Goal: Task Accomplishment & Management: Manage account settings

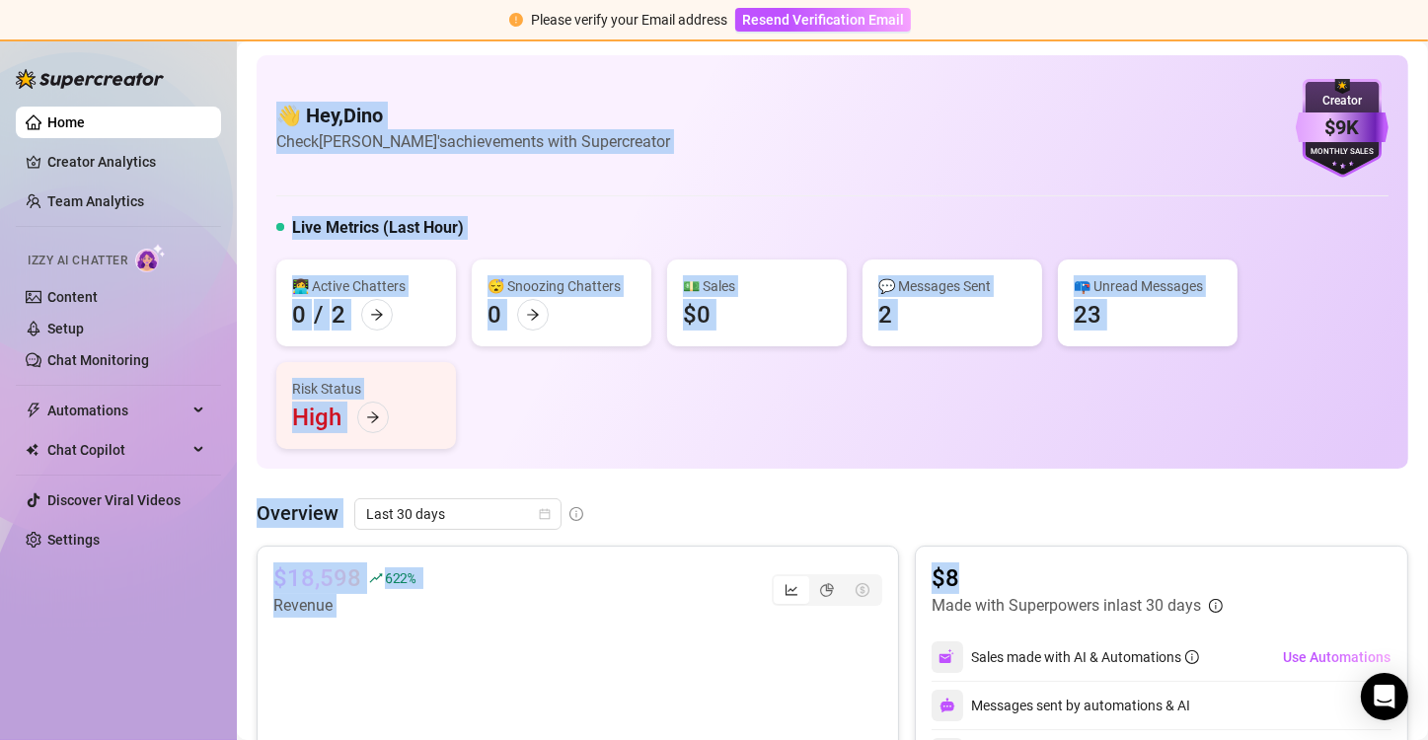
scroll to position [197, 0]
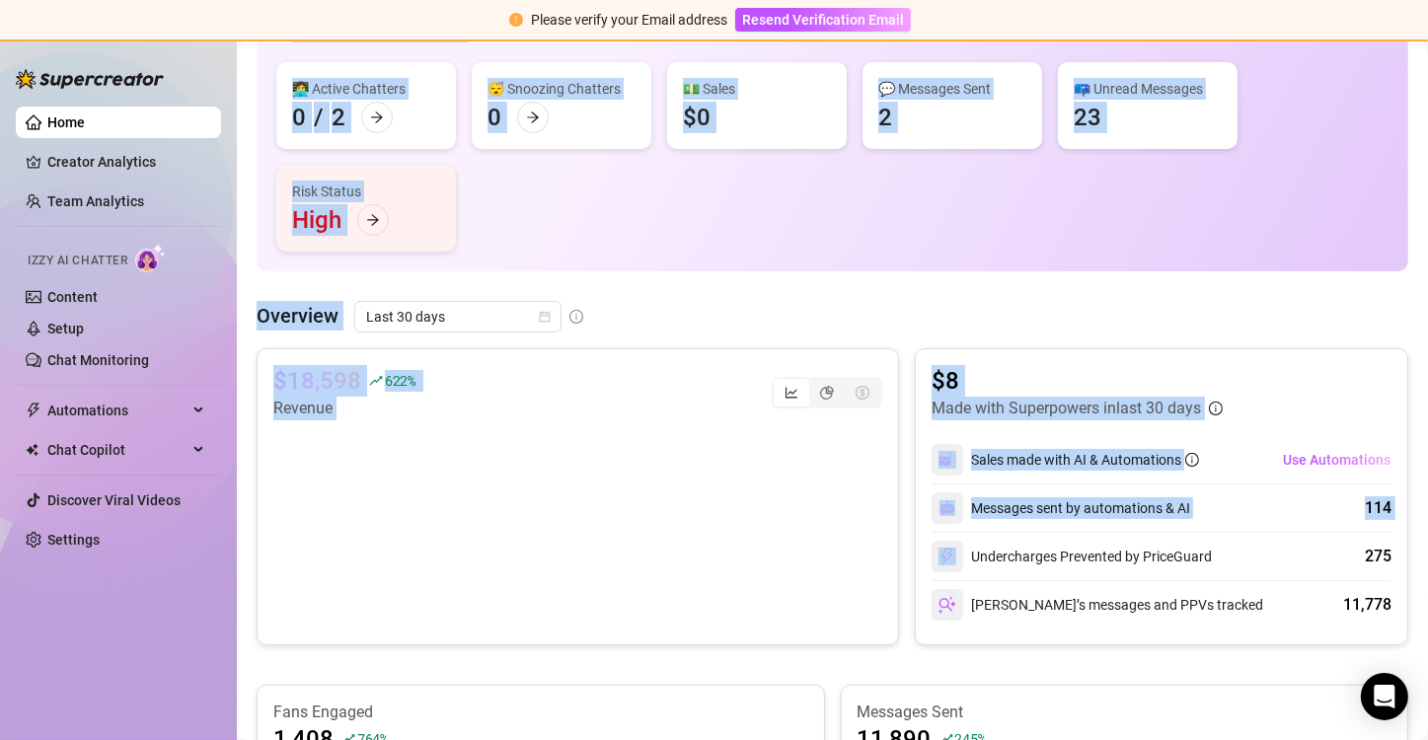
drag, startPoint x: 276, startPoint y: 112, endPoint x: 1112, endPoint y: 564, distance: 950.7
click at [1123, 562] on div "👋 Hey, Dino Check Inkanta's achievements with Supercreator $9K Creator Monthly …" at bounding box center [833, 704] width 1152 height 1693
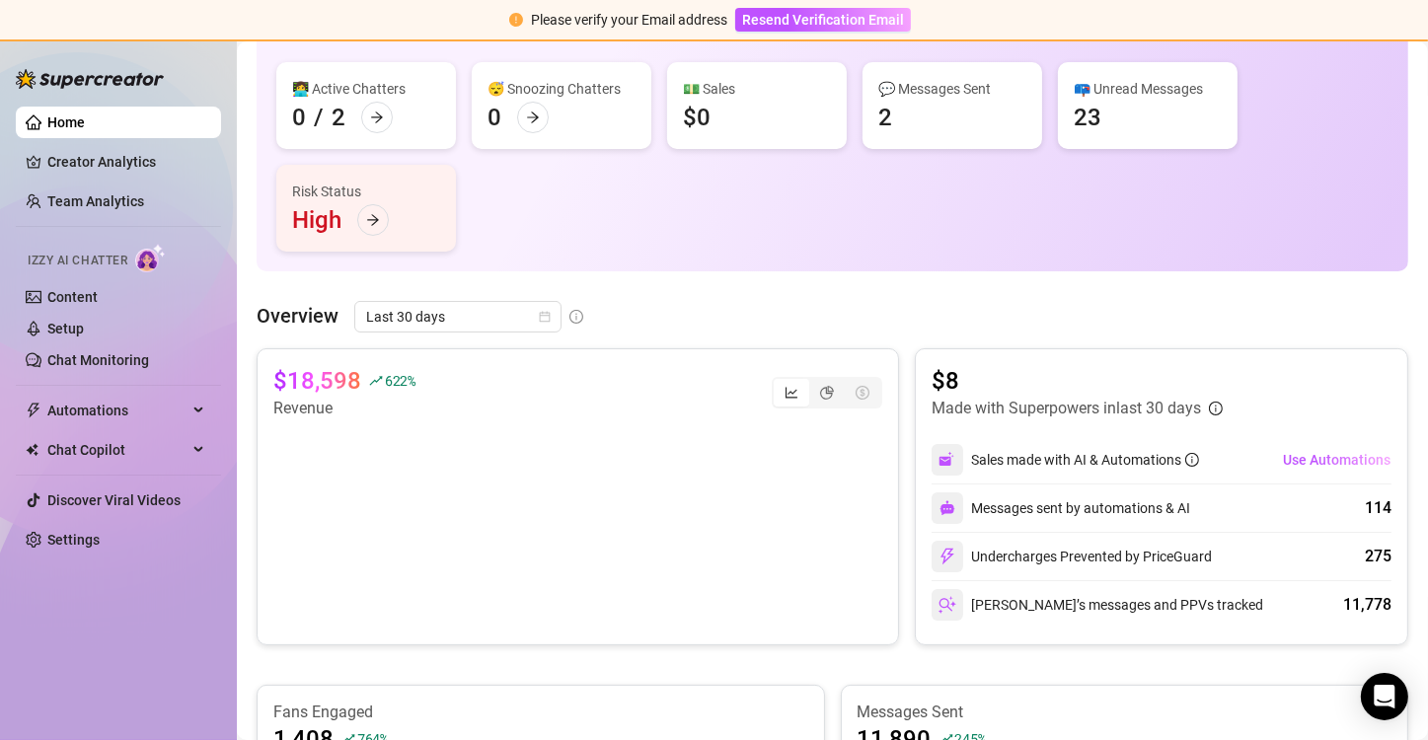
click at [1044, 622] on div "[PERSON_NAME]’s messages and PPVs tracked 11,778" at bounding box center [1162, 604] width 460 height 47
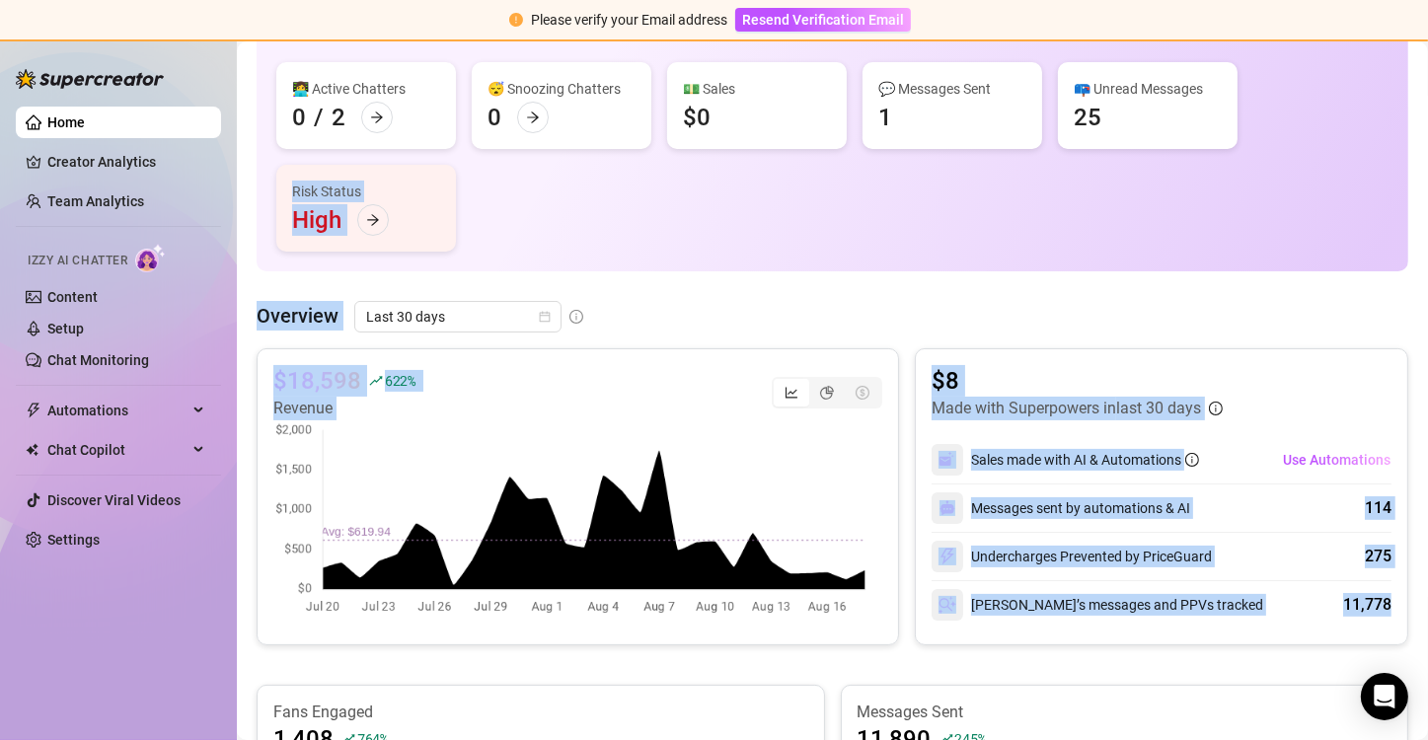
scroll to position [0, 0]
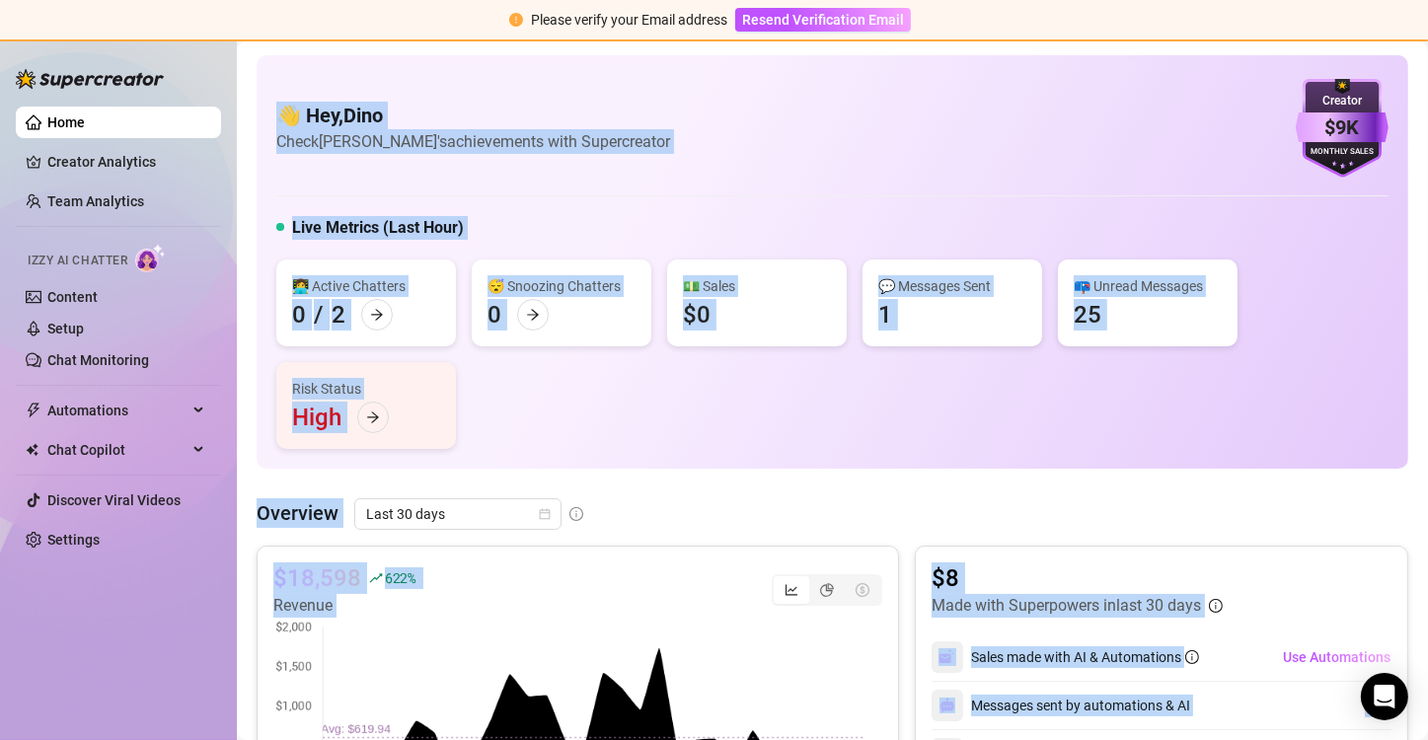
drag, startPoint x: 1386, startPoint y: 610, endPoint x: 285, endPoint y: 107, distance: 1210.8
click at [628, 138] on div "👋 Hey, Dino Check [PERSON_NAME]'s achievements with Supercreator $9K Creator Mo…" at bounding box center [832, 128] width 1112 height 99
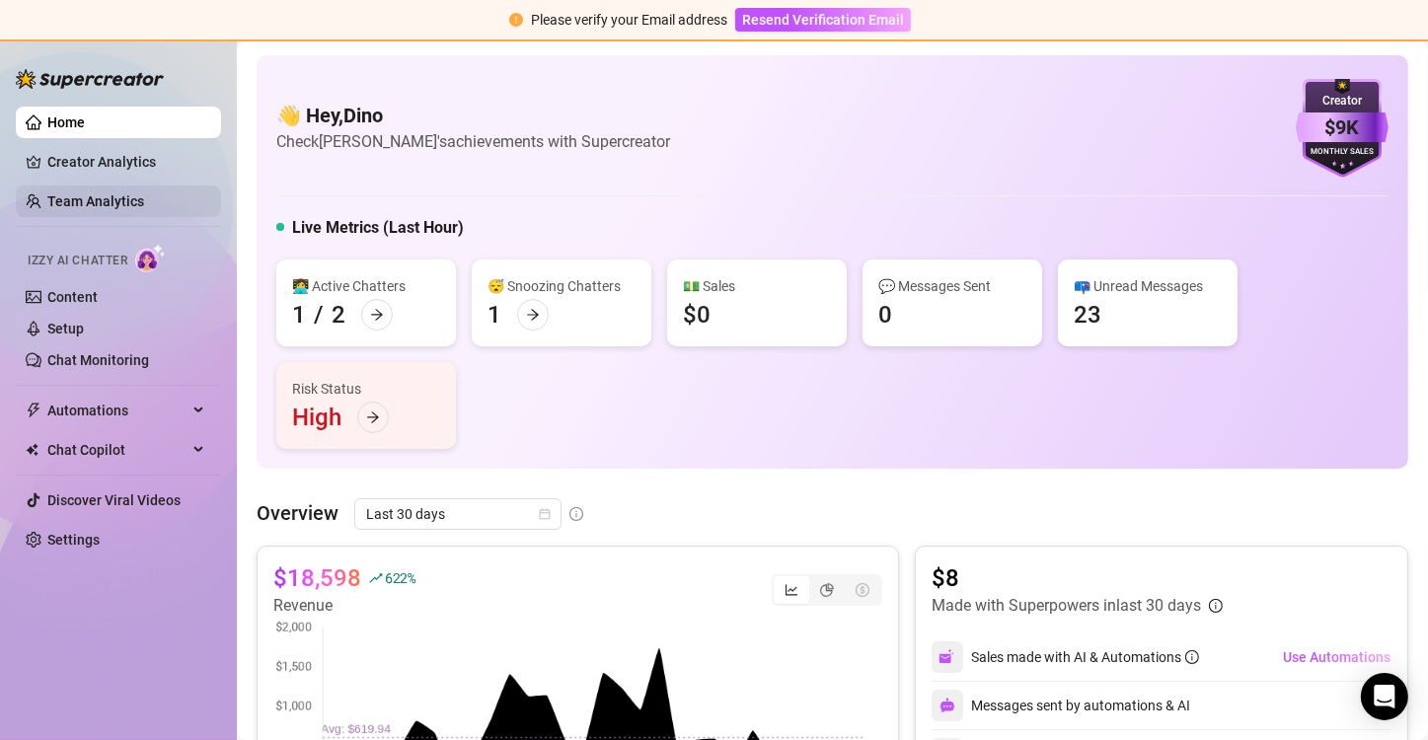
click at [98, 196] on link "Team Analytics" at bounding box center [95, 201] width 97 height 16
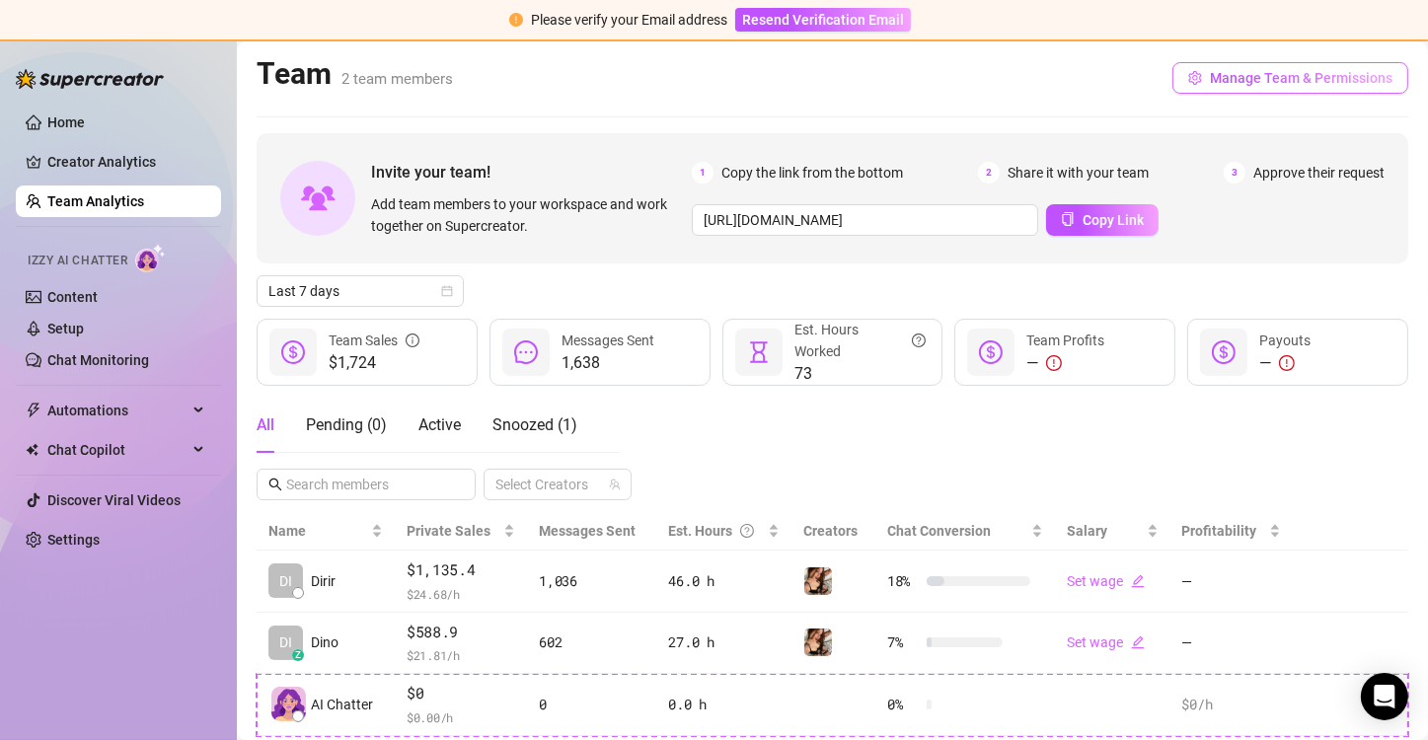
click at [1284, 81] on span "Manage Team & Permissions" at bounding box center [1301, 78] width 183 height 16
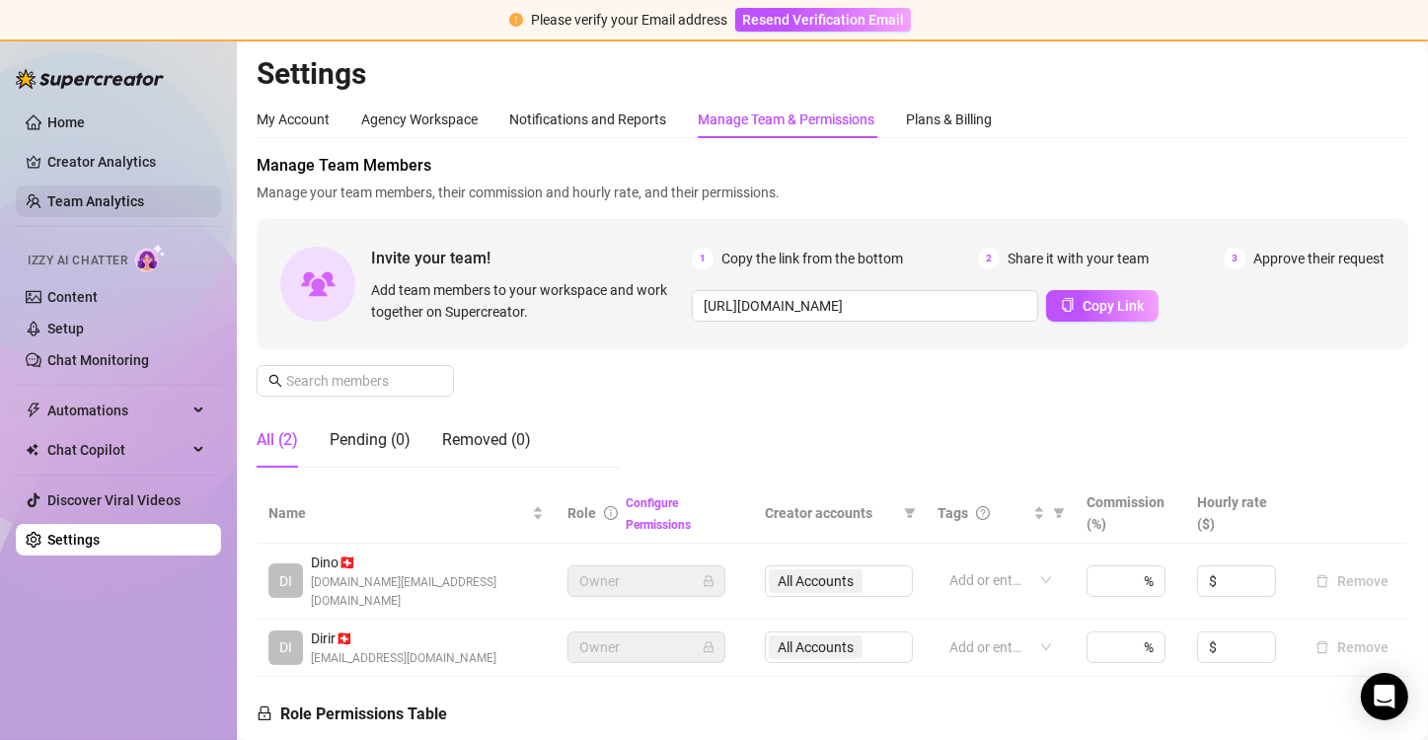
click at [99, 196] on link "Team Analytics" at bounding box center [95, 201] width 97 height 16
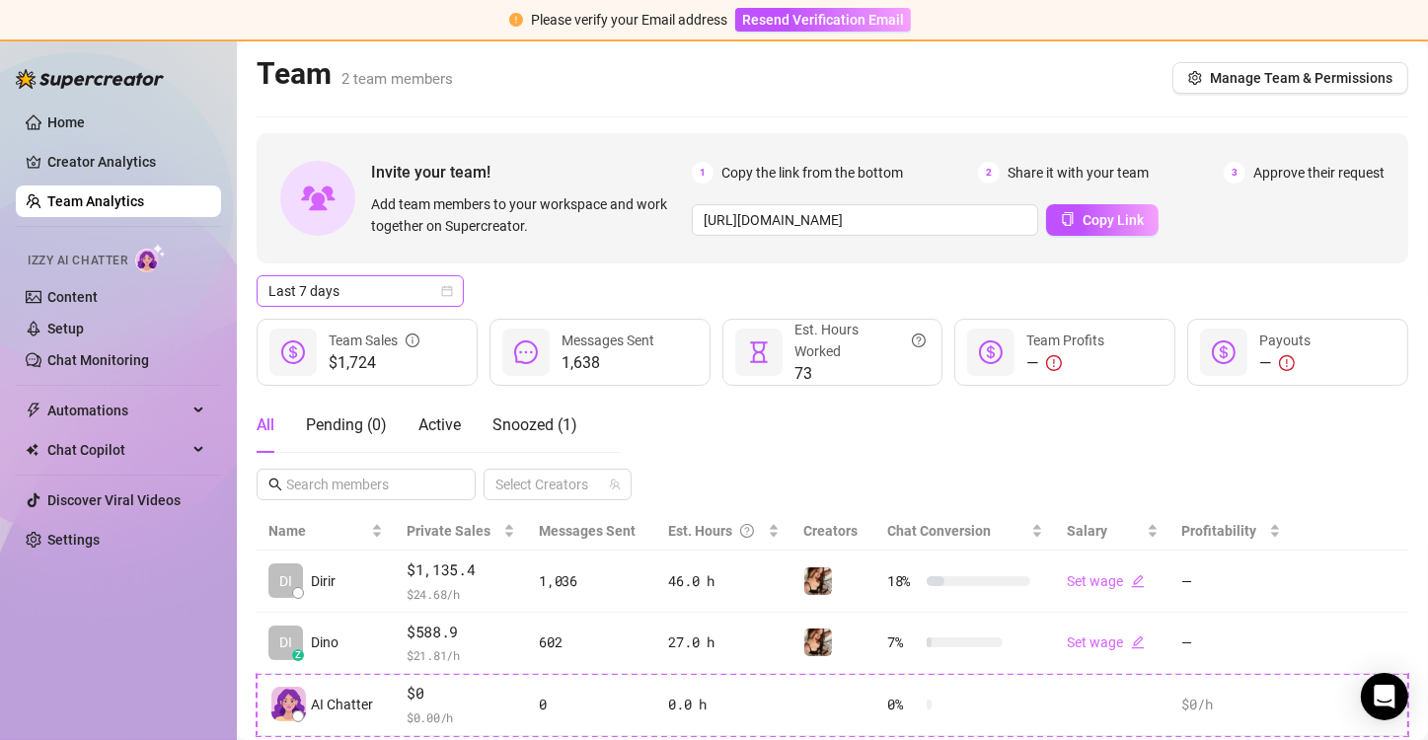
click at [406, 284] on span "Last 7 days" at bounding box center [360, 291] width 184 height 30
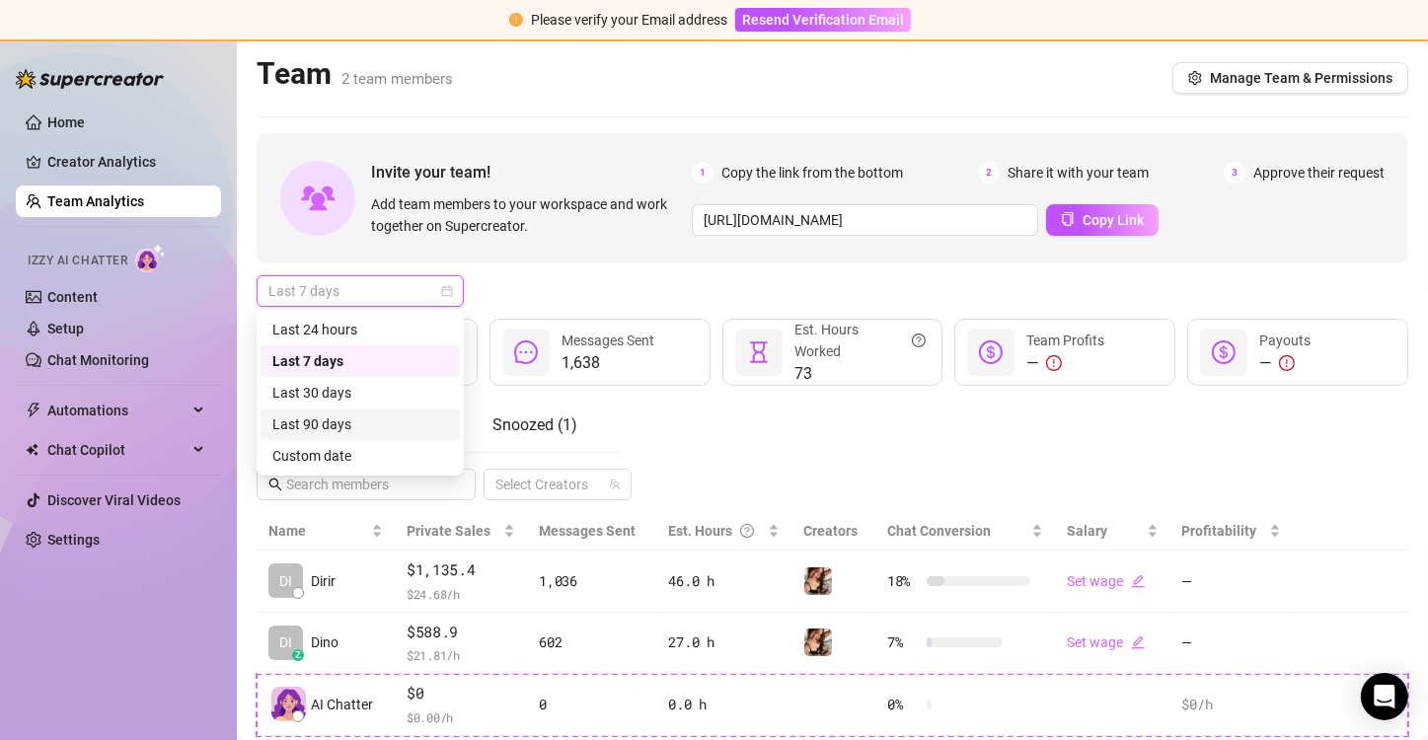
click at [334, 415] on div "Last 90 days" at bounding box center [360, 424] width 176 height 22
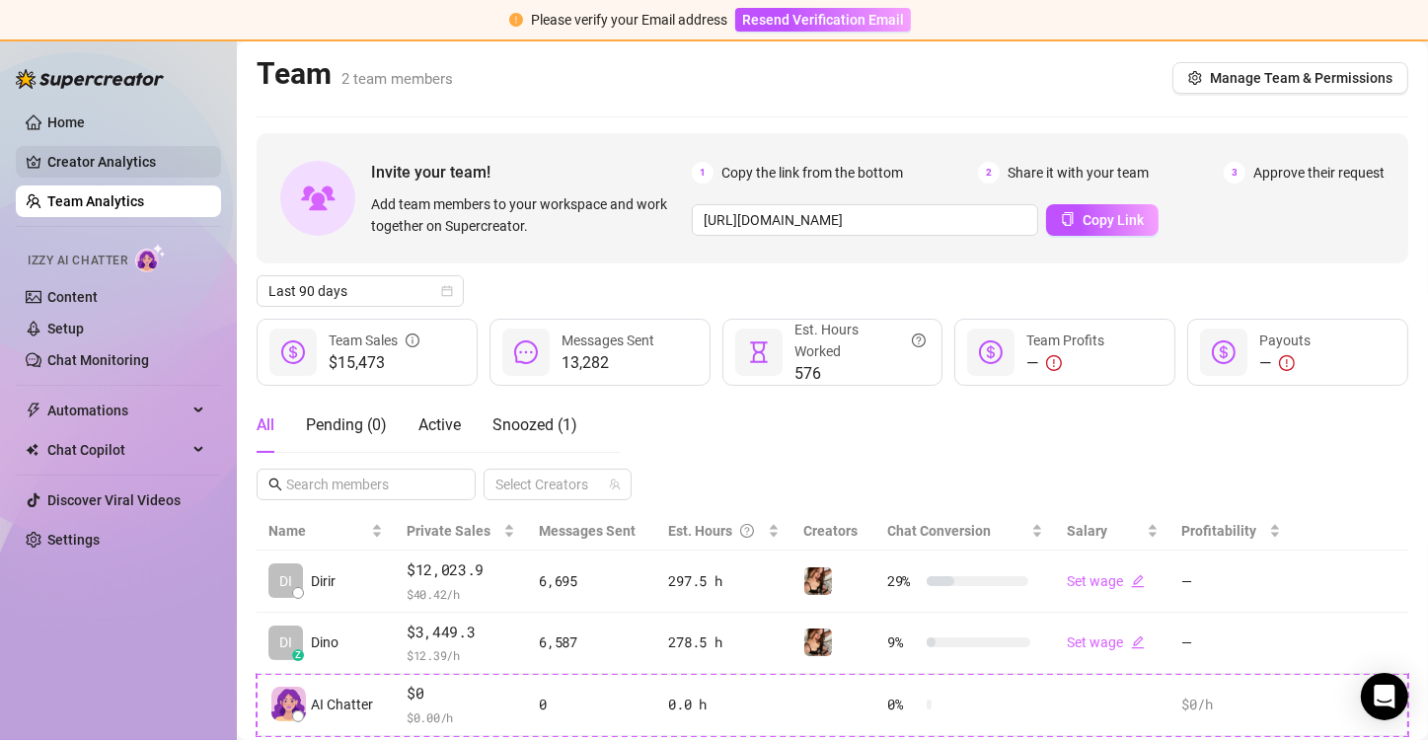
click at [100, 170] on link "Creator Analytics" at bounding box center [126, 162] width 158 height 32
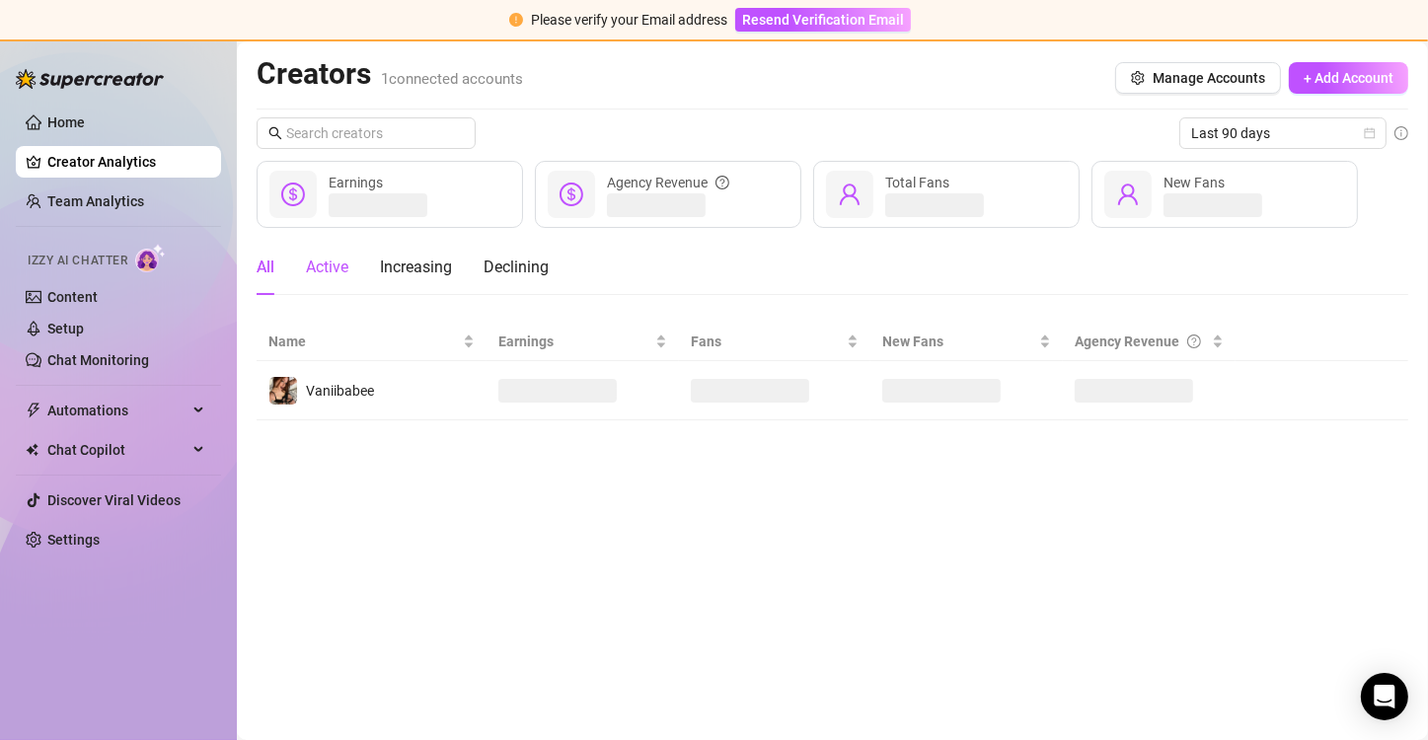
click at [325, 270] on div "Active" at bounding box center [327, 268] width 42 height 24
click at [275, 272] on div "All Active Increasing Declining" at bounding box center [403, 267] width 292 height 55
click at [92, 208] on link "Team Analytics" at bounding box center [95, 201] width 97 height 16
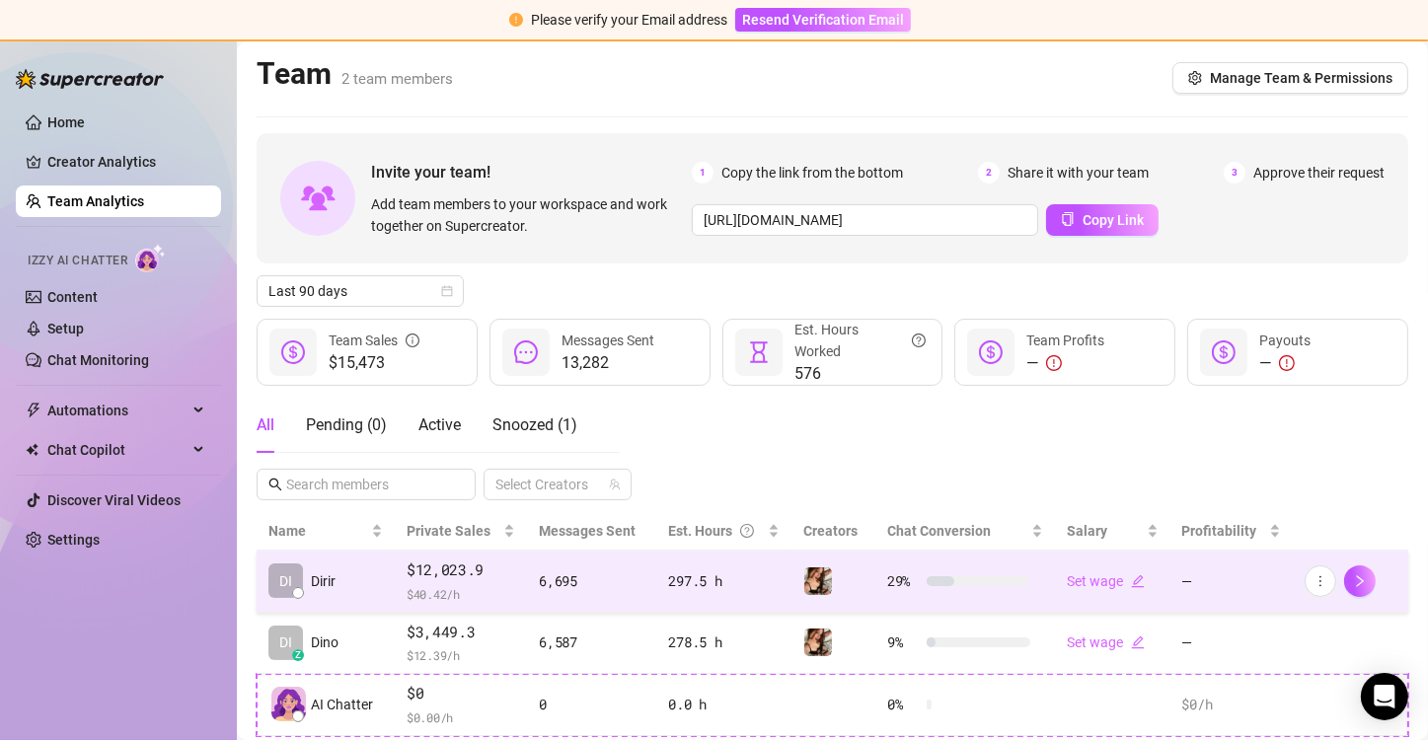
click at [625, 580] on div "6,695" at bounding box center [592, 581] width 106 height 22
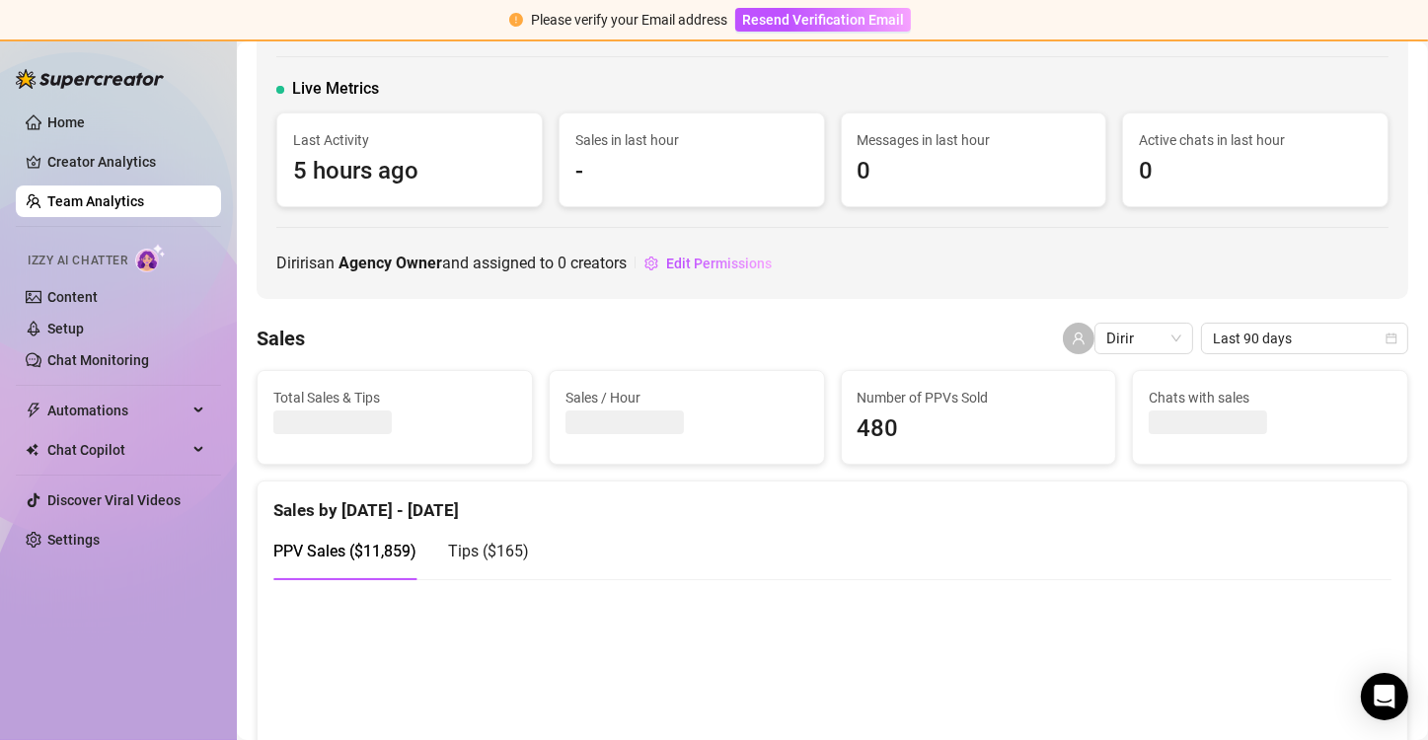
scroll to position [197, 0]
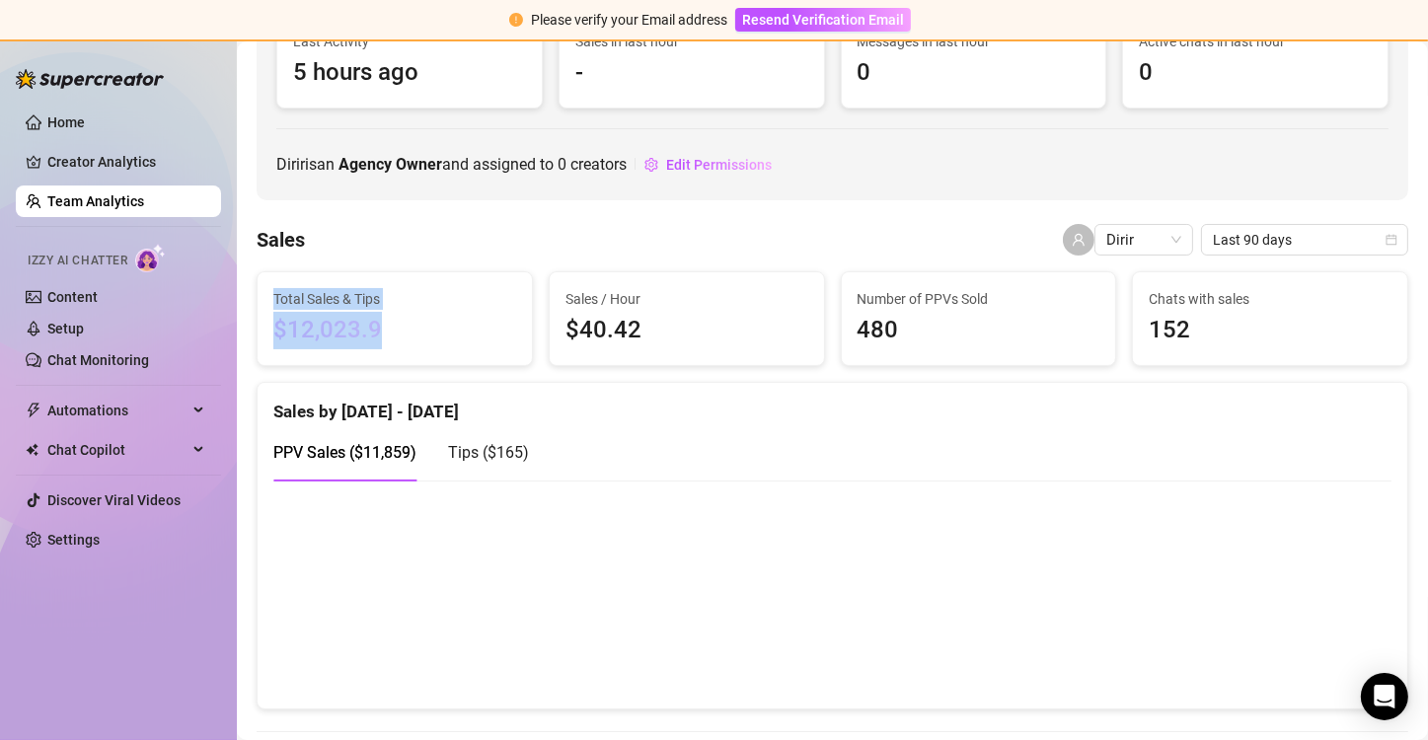
drag, startPoint x: 379, startPoint y: 339, endPoint x: 270, endPoint y: 293, distance: 118.0
click at [270, 293] on div "Total Sales & Tips $12,023.9" at bounding box center [395, 318] width 274 height 93
click at [276, 299] on span "Total Sales & Tips" at bounding box center [394, 299] width 243 height 22
drag, startPoint x: 276, startPoint y: 299, endPoint x: 411, endPoint y: 344, distance: 142.6
click at [411, 344] on div "Total Sales & Tips $12,023.9" at bounding box center [394, 318] width 243 height 61
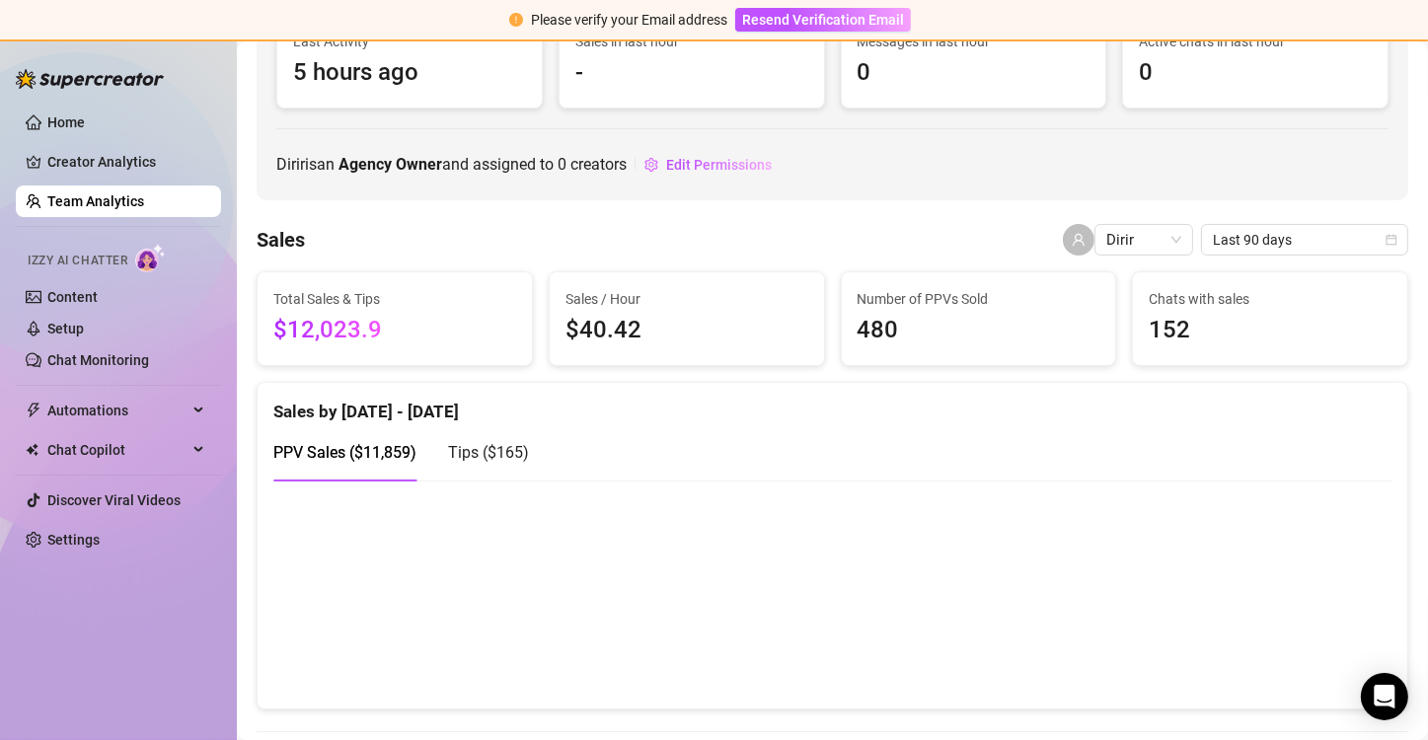
click at [520, 411] on div "Sales by [DATE] - [DATE]" at bounding box center [832, 404] width 1118 height 42
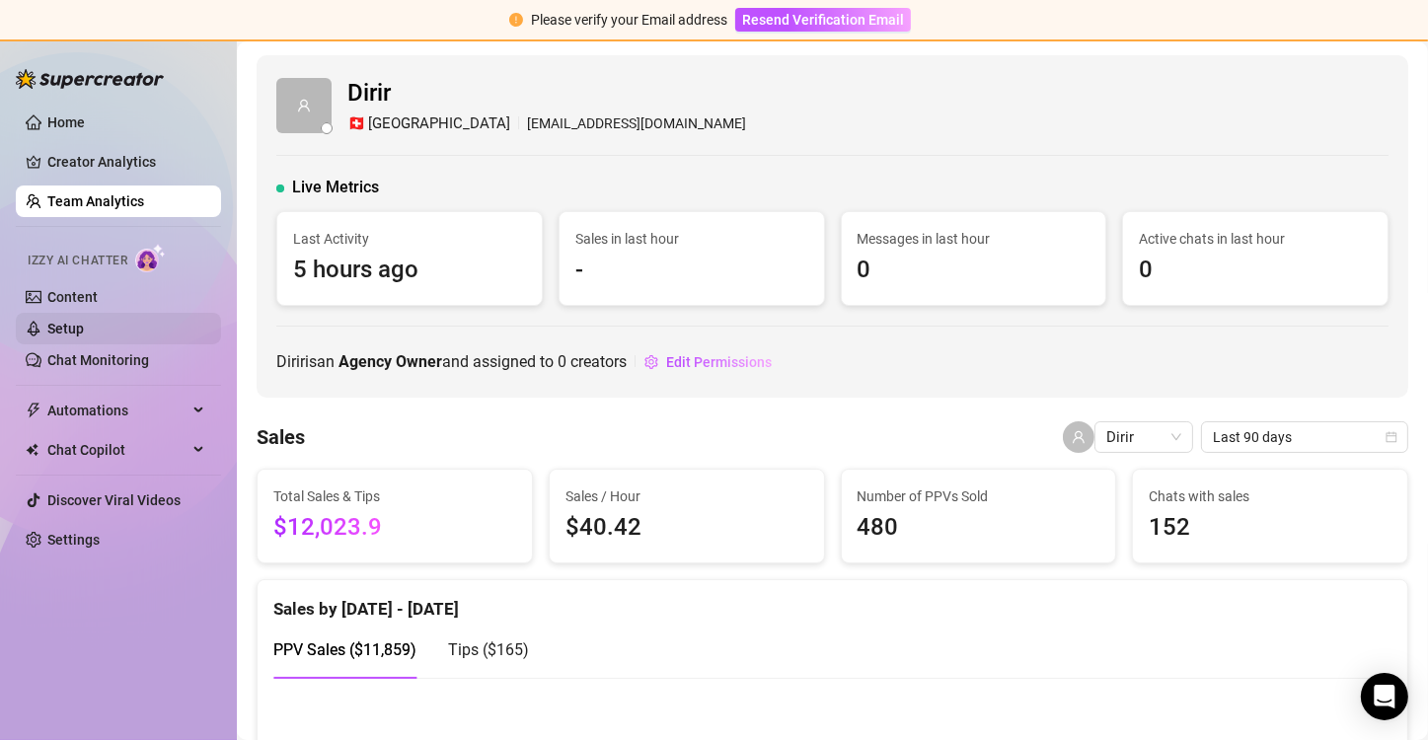
click at [84, 334] on link "Setup" at bounding box center [65, 329] width 37 height 16
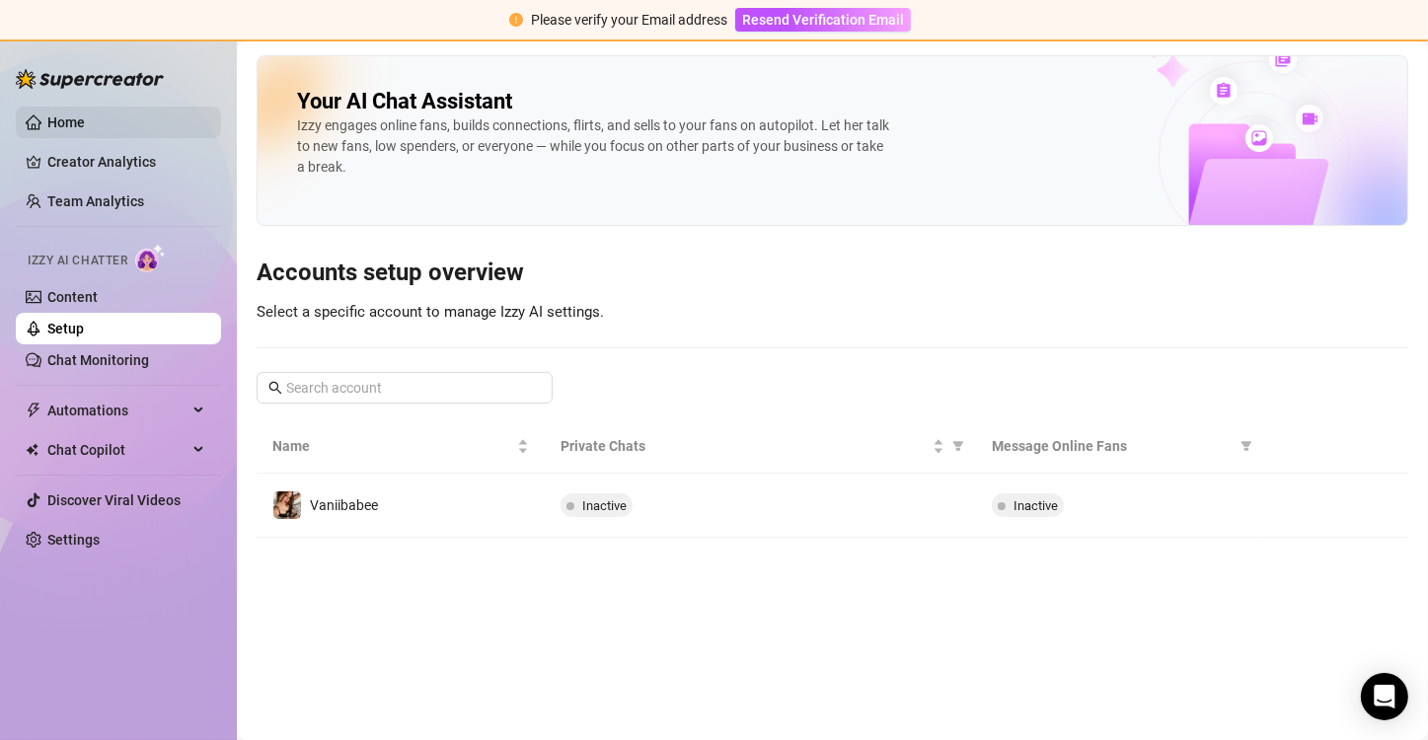
click at [78, 121] on link "Home" at bounding box center [65, 122] width 37 height 16
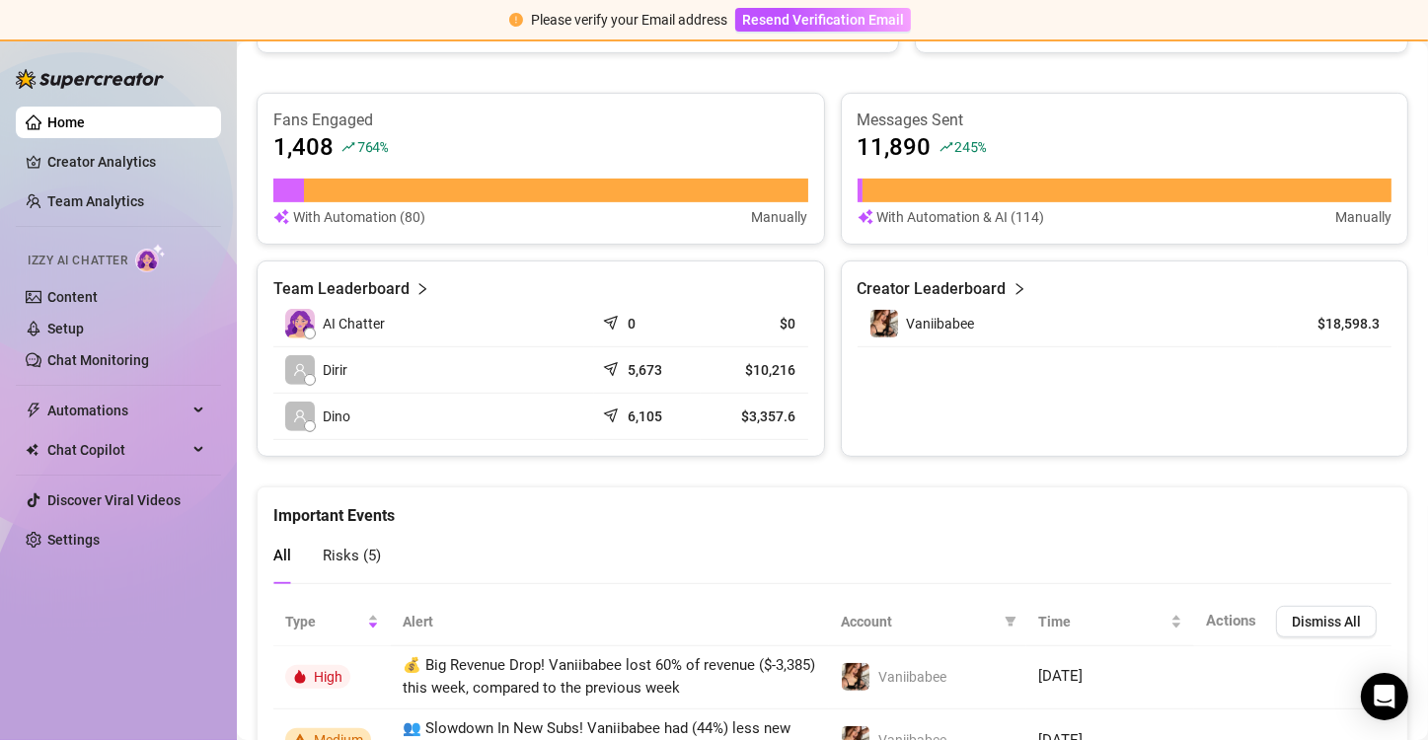
scroll to position [1085, 0]
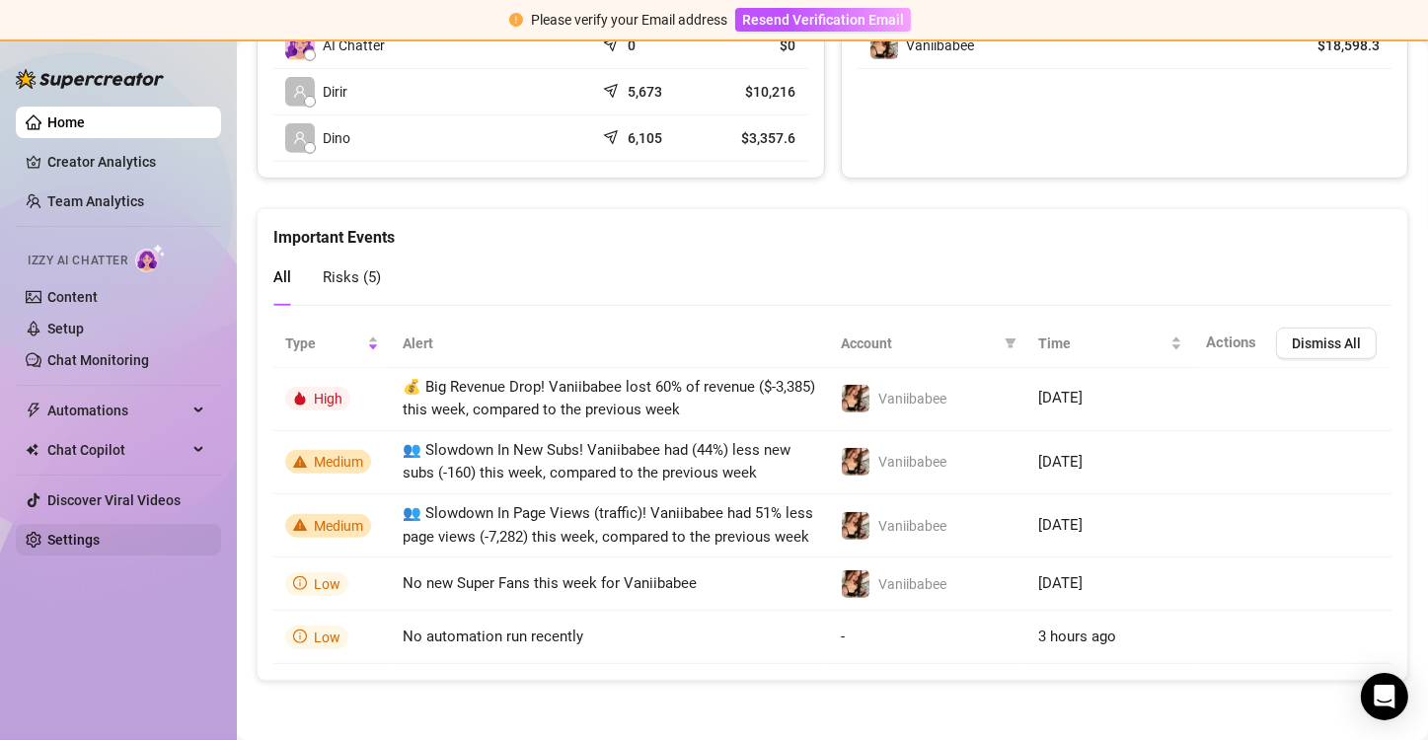
click at [83, 541] on link "Settings" at bounding box center [73, 540] width 52 height 16
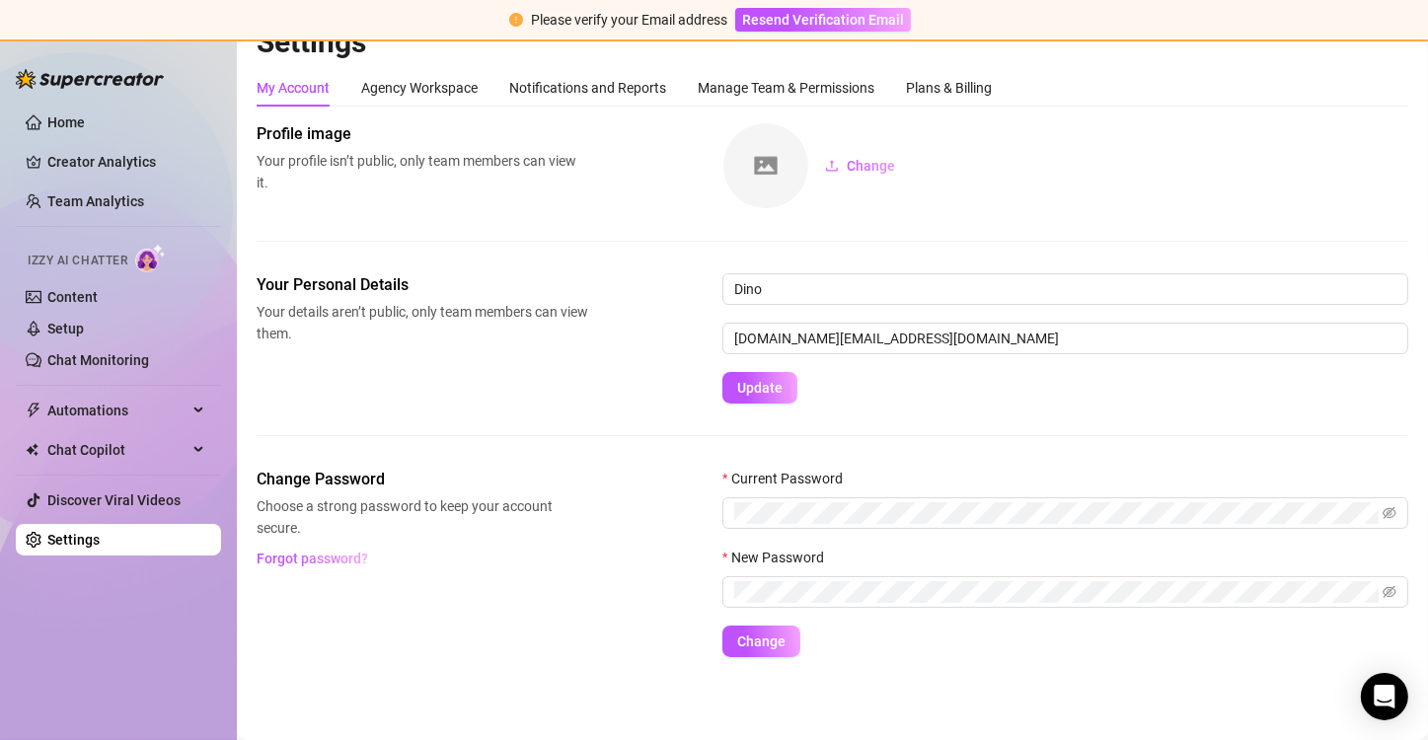
scroll to position [31, 0]
click at [779, 641] on span "Change" at bounding box center [761, 643] width 48 height 16
click at [756, 630] on button "Change" at bounding box center [761, 643] width 78 height 32
click at [909, 332] on input "[DOMAIN_NAME][EMAIL_ADDRESS][DOMAIN_NAME]" at bounding box center [1065, 340] width 686 height 32
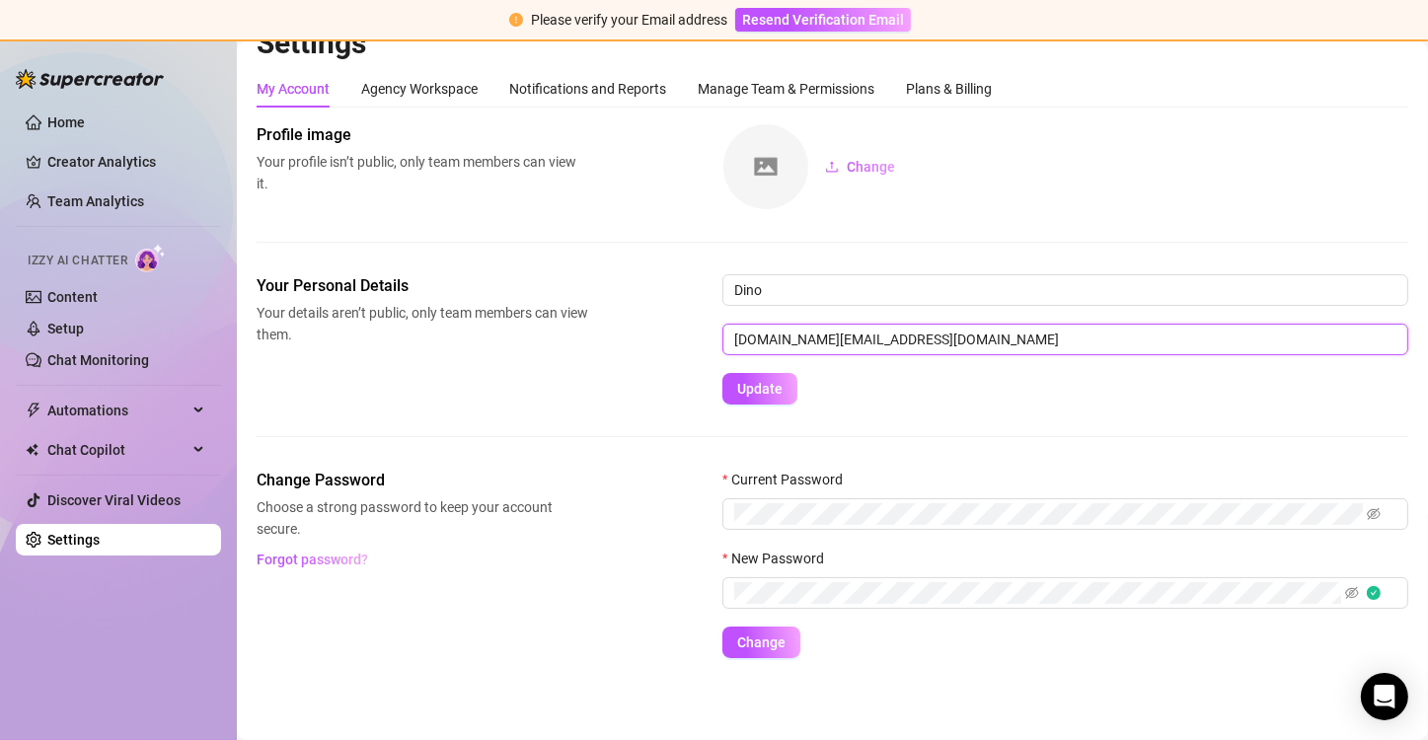
click at [909, 332] on input "[DOMAIN_NAME][EMAIL_ADDRESS][DOMAIN_NAME]" at bounding box center [1065, 340] width 686 height 32
type input "[DOMAIN_NAME][EMAIL_ADDRESS][DOMAIN_NAME]"
click at [773, 388] on span "Update" at bounding box center [759, 389] width 45 height 16
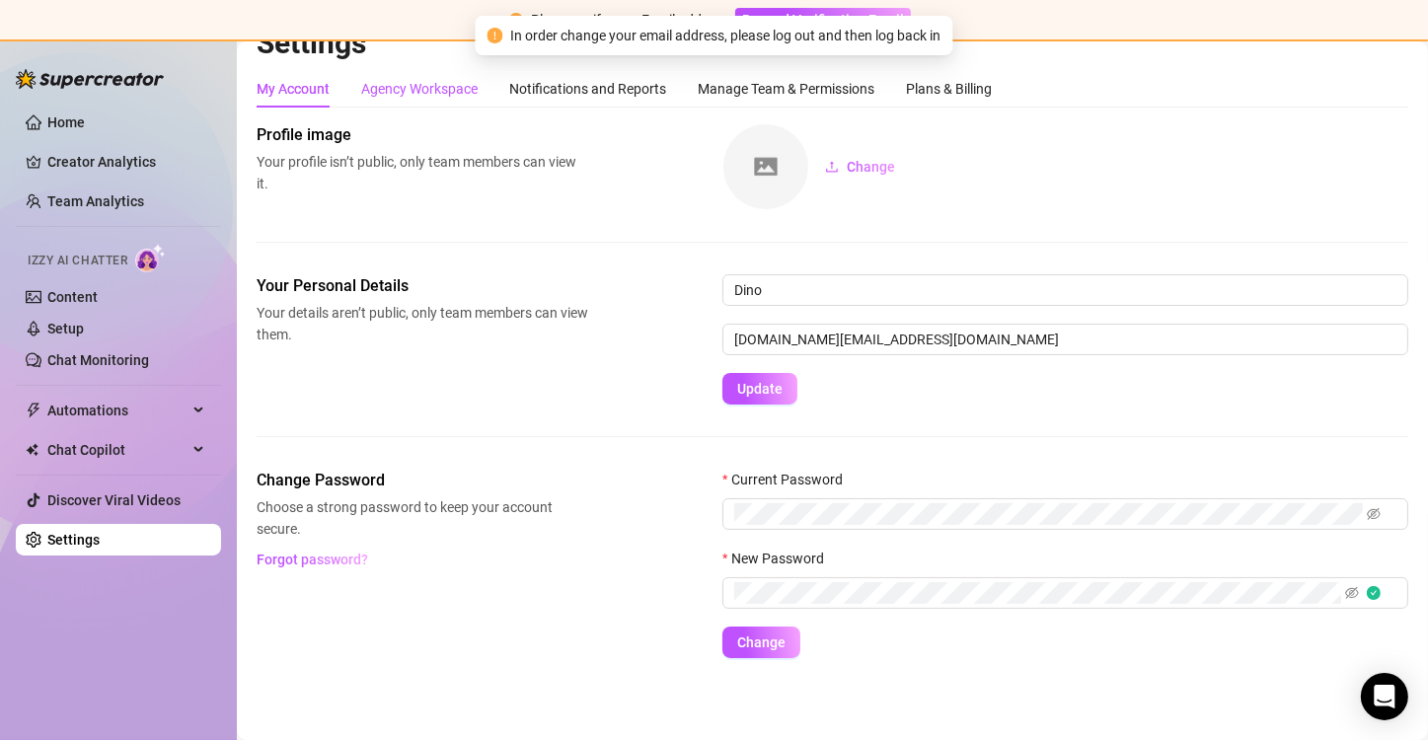
click at [387, 94] on div "Agency Workspace" at bounding box center [419, 89] width 116 height 22
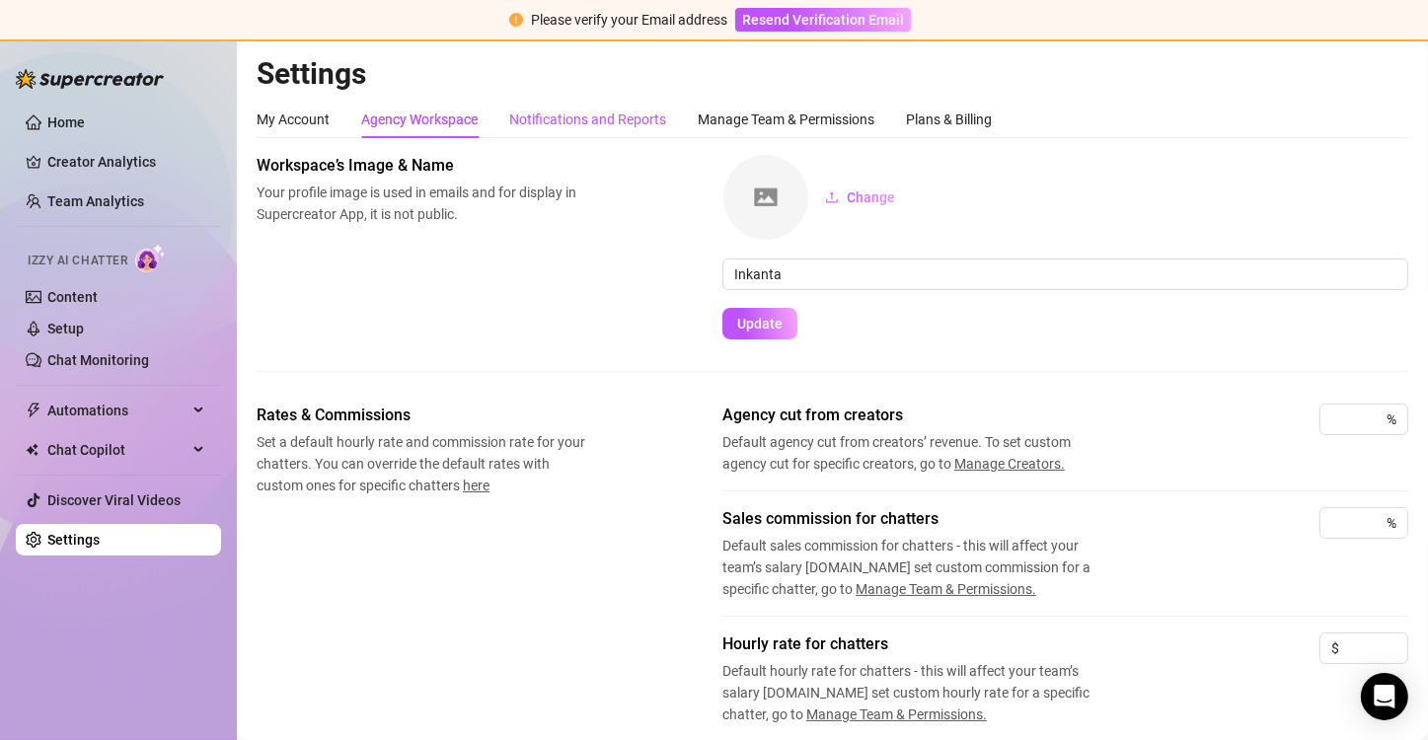
click at [610, 122] on div "Notifications and Reports" at bounding box center [587, 120] width 157 height 22
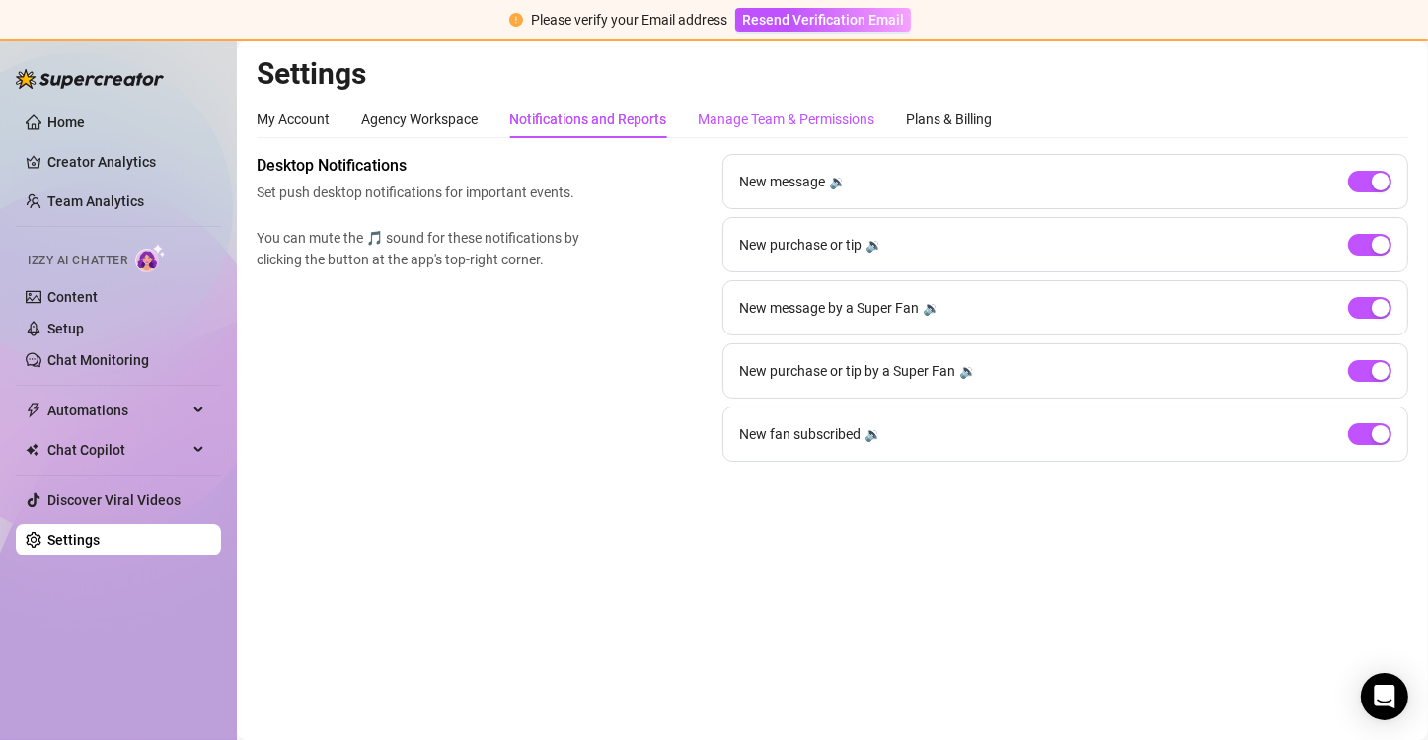
click at [796, 114] on div "Manage Team & Permissions" at bounding box center [786, 120] width 177 height 22
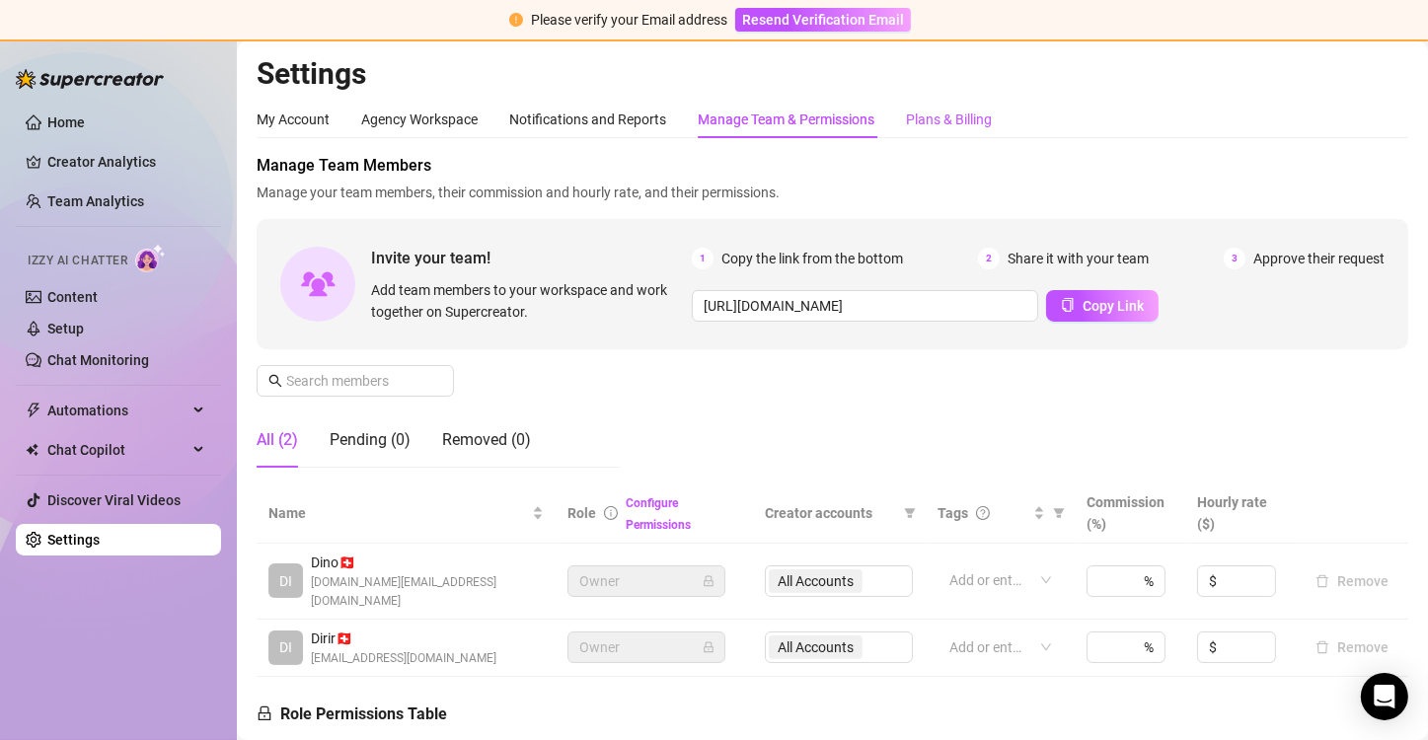
click at [940, 128] on div "Plans & Billing" at bounding box center [949, 120] width 86 height 22
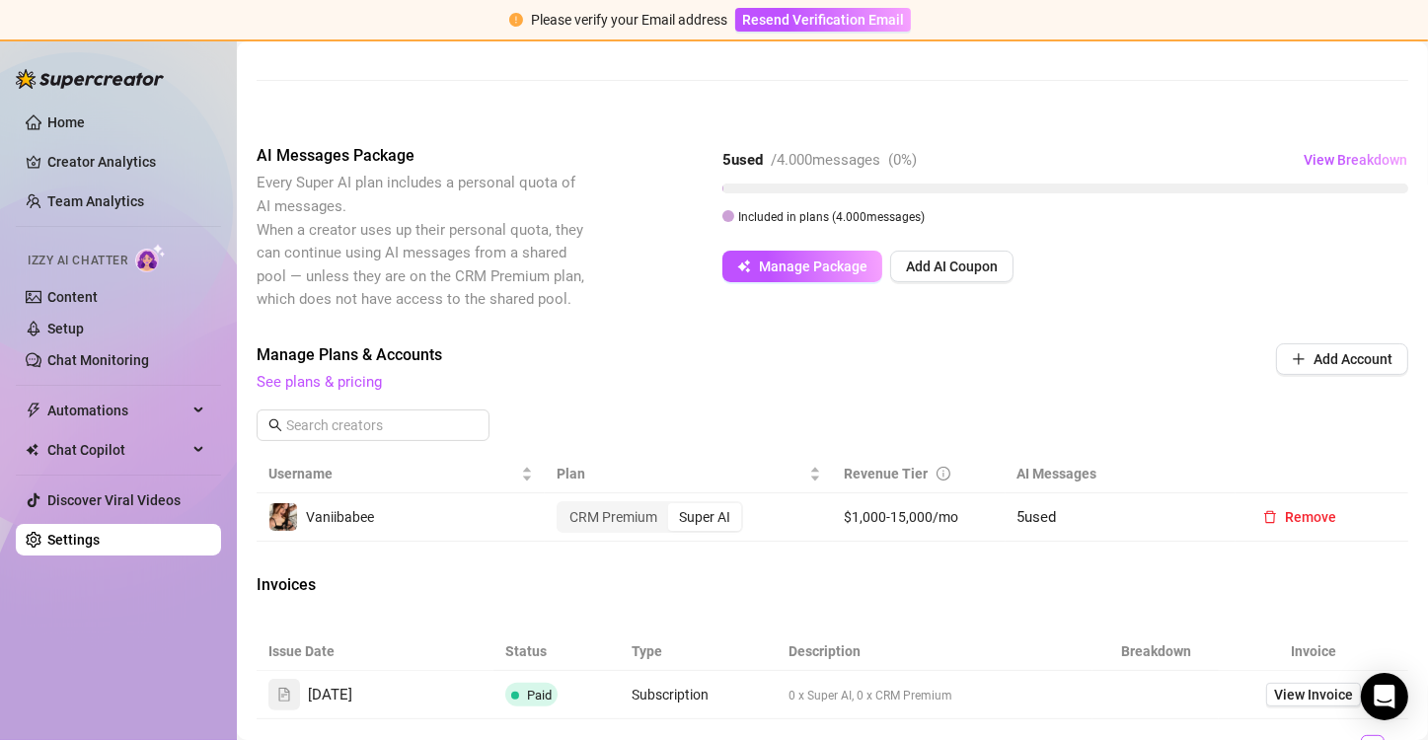
scroll to position [395, 0]
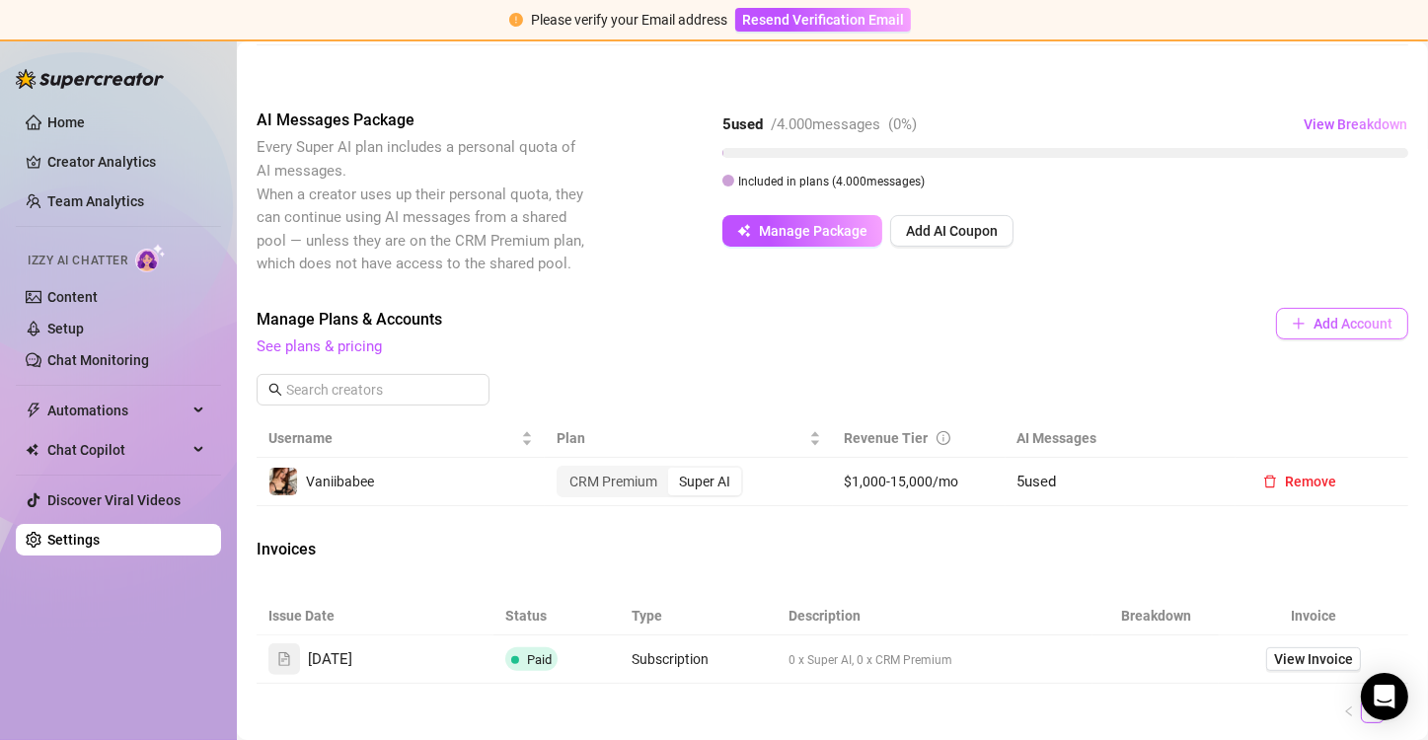
click at [1313, 332] on span "Add Account" at bounding box center [1352, 324] width 79 height 16
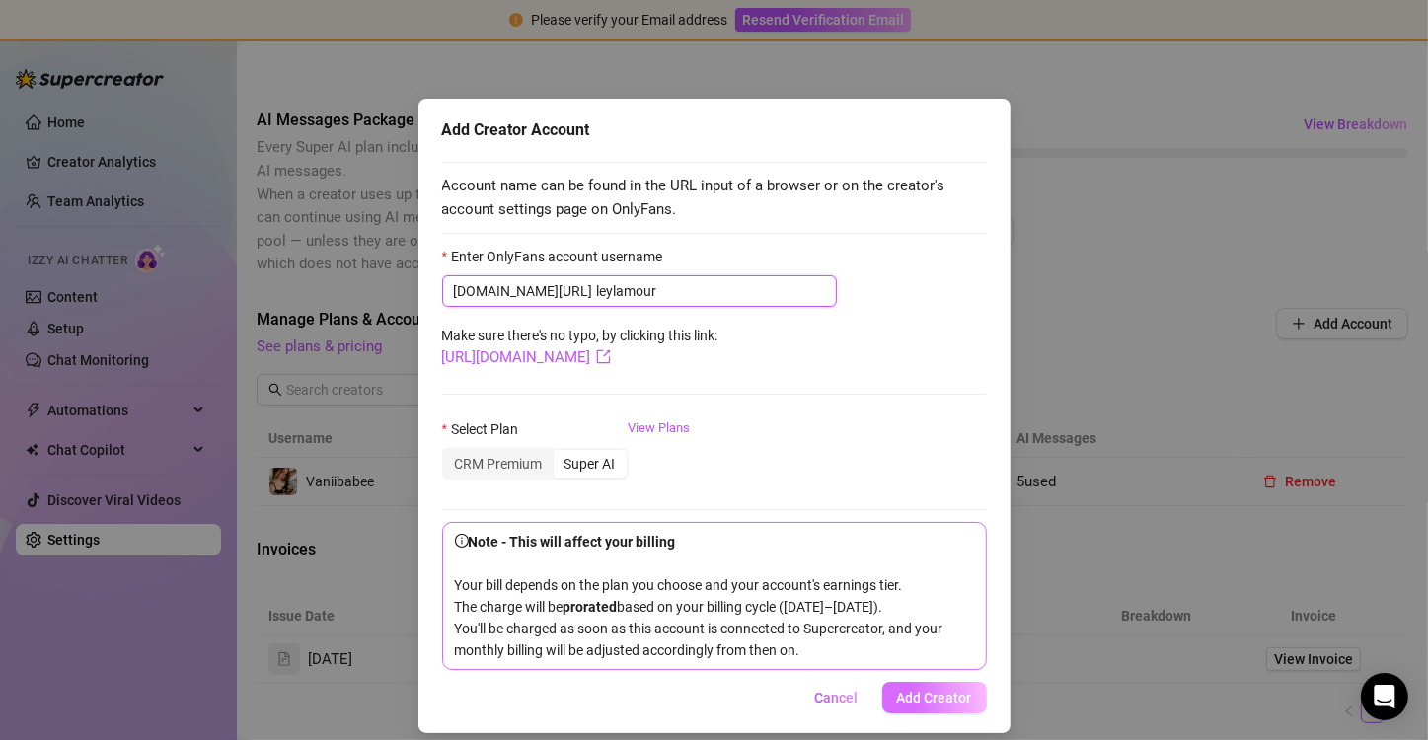
type input "leylamour"
click at [922, 699] on span "Add Creator" at bounding box center [934, 698] width 75 height 16
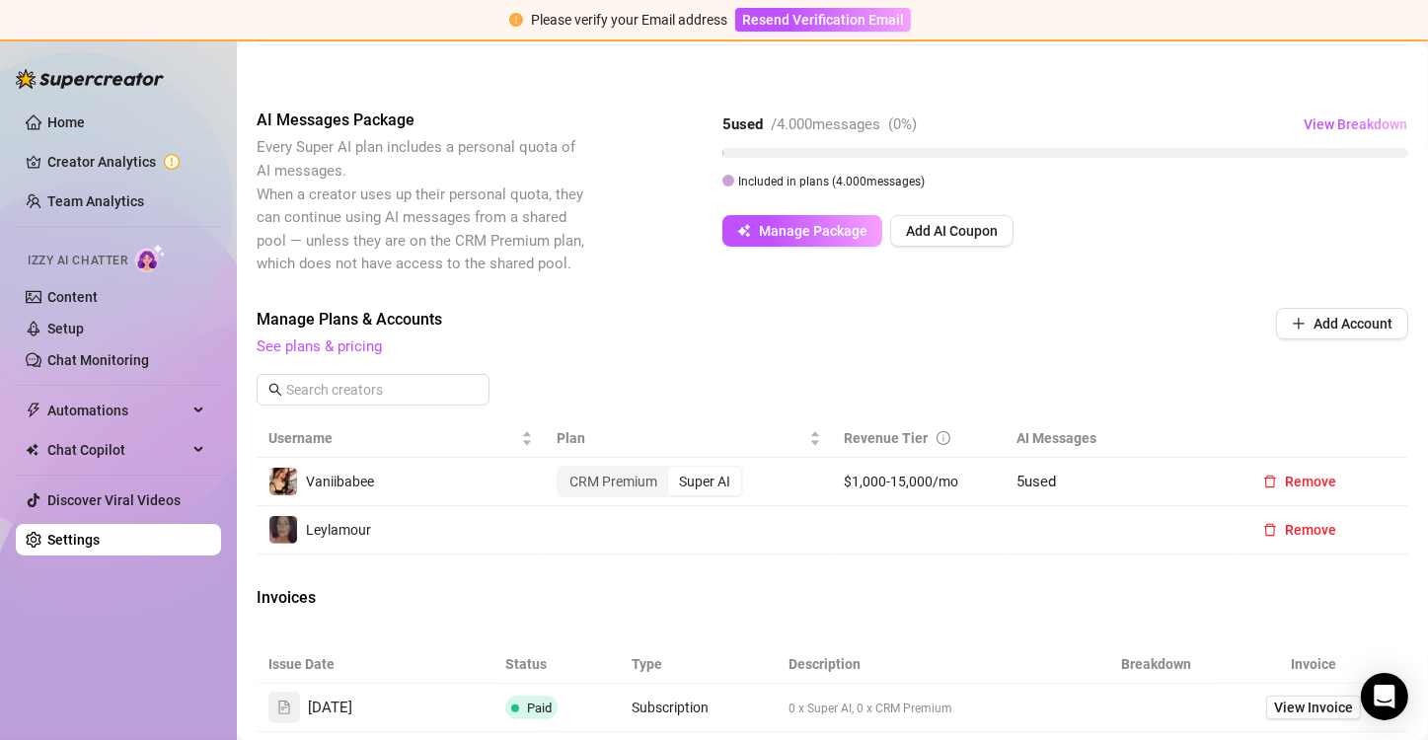
click at [404, 555] on td "Leylamour" at bounding box center [401, 530] width 288 height 48
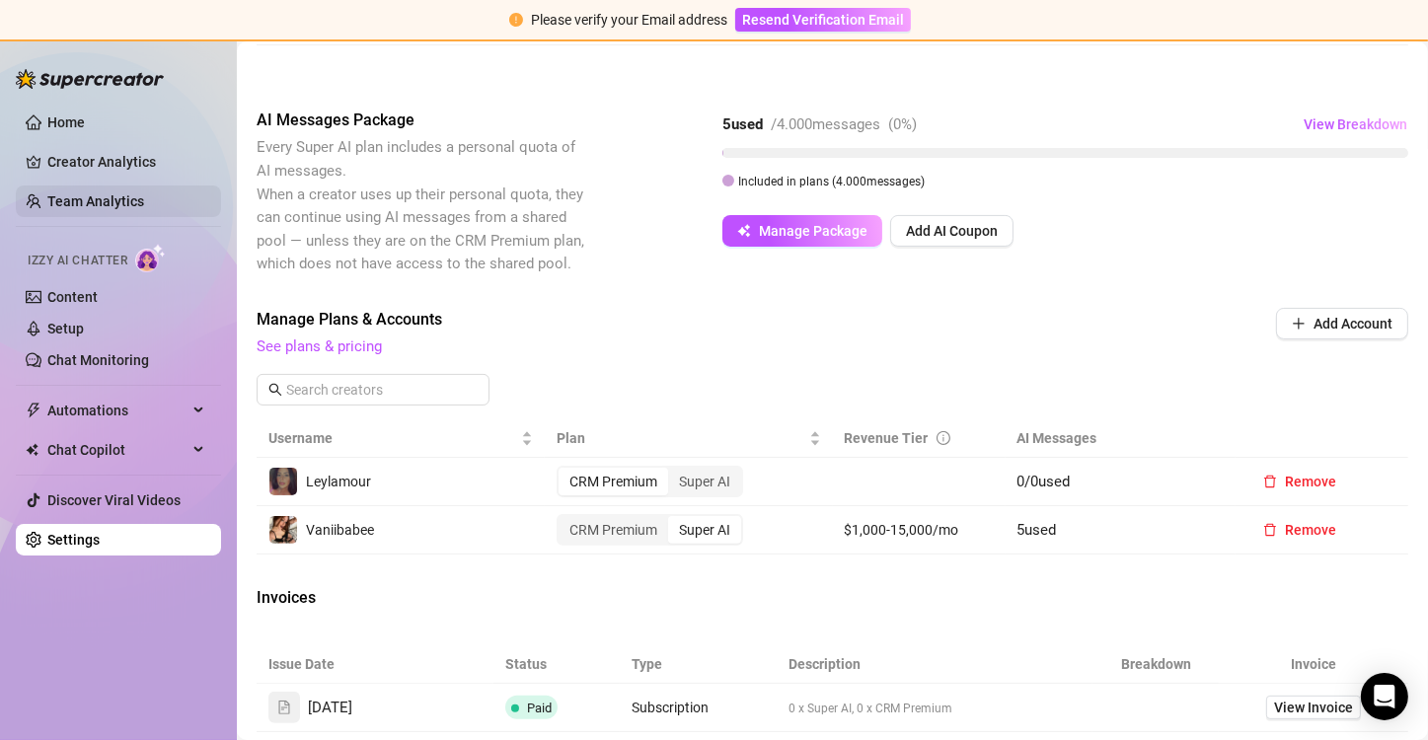
click at [102, 194] on link "Team Analytics" at bounding box center [95, 201] width 97 height 16
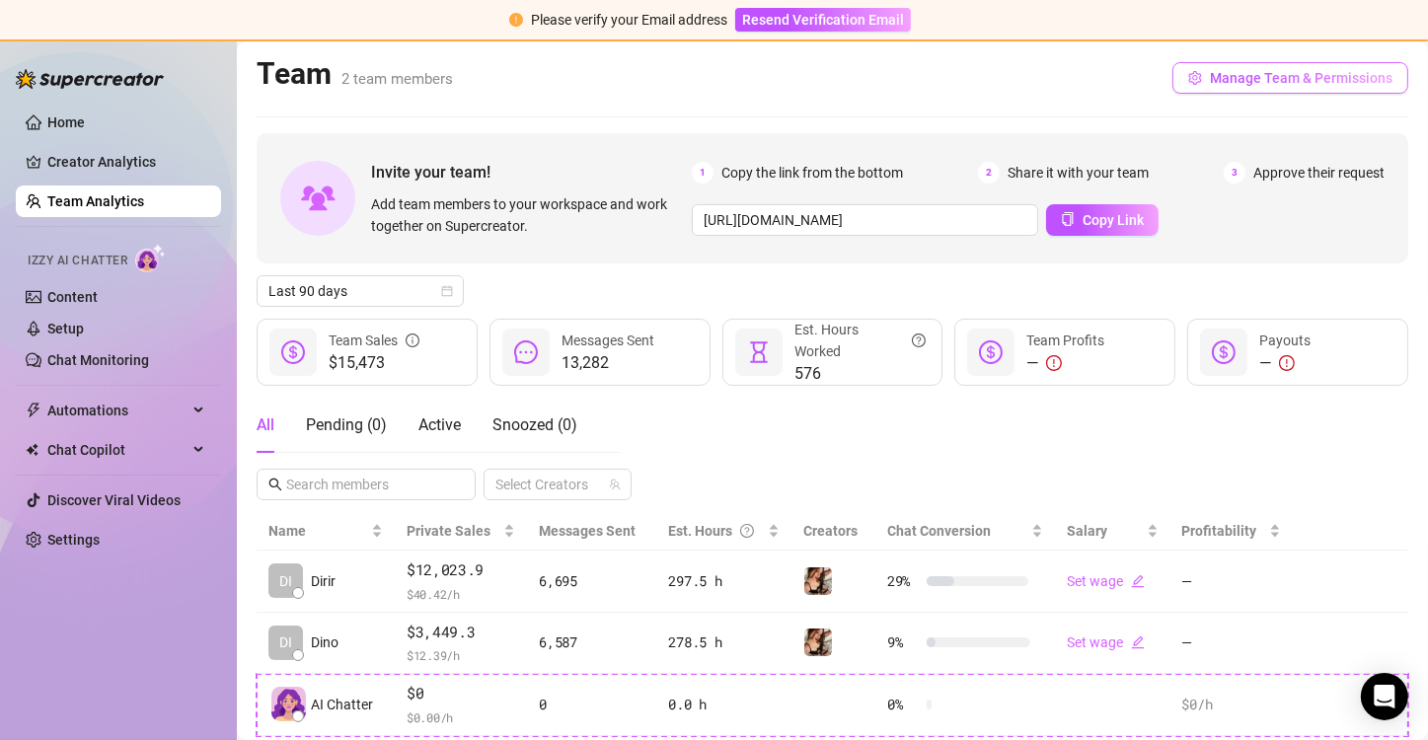
click at [1254, 70] on span "Manage Team & Permissions" at bounding box center [1301, 78] width 183 height 16
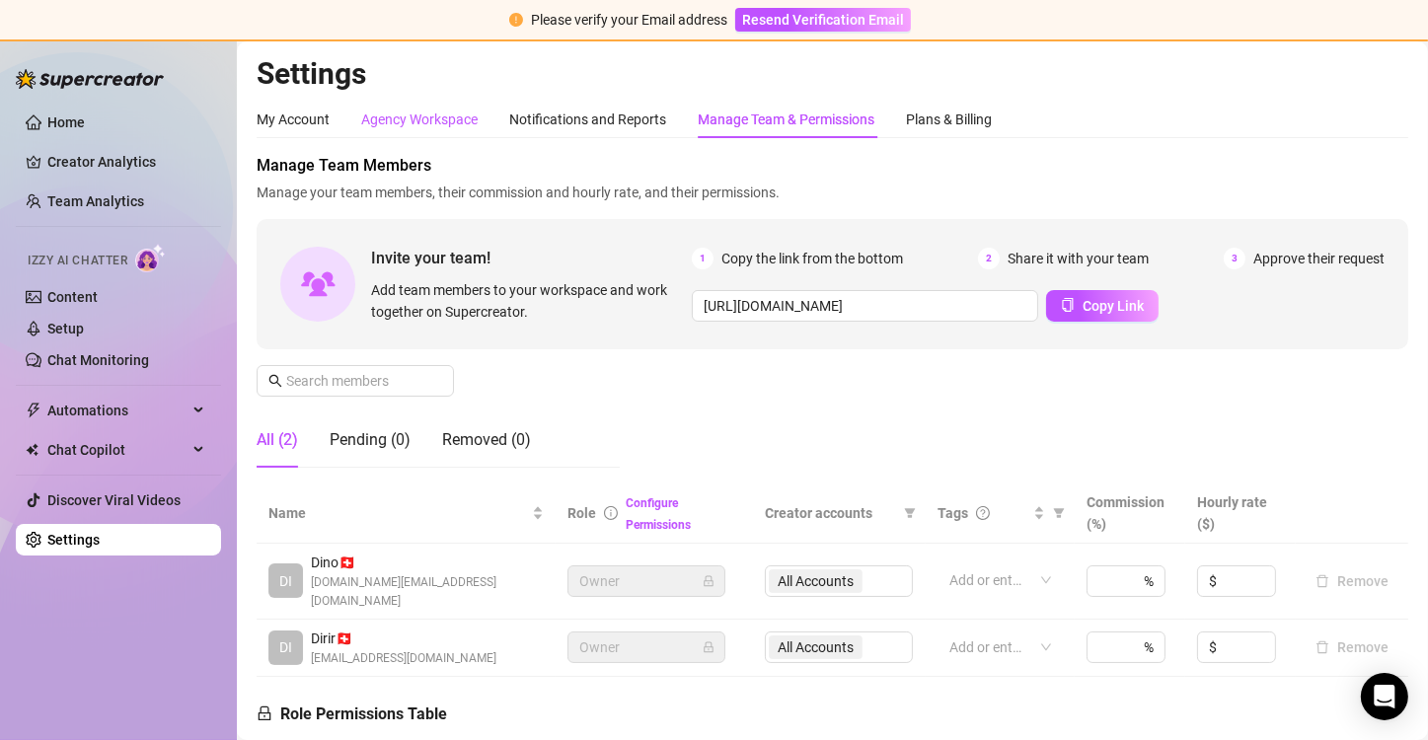
click at [469, 120] on div "Agency Workspace" at bounding box center [419, 120] width 116 height 22
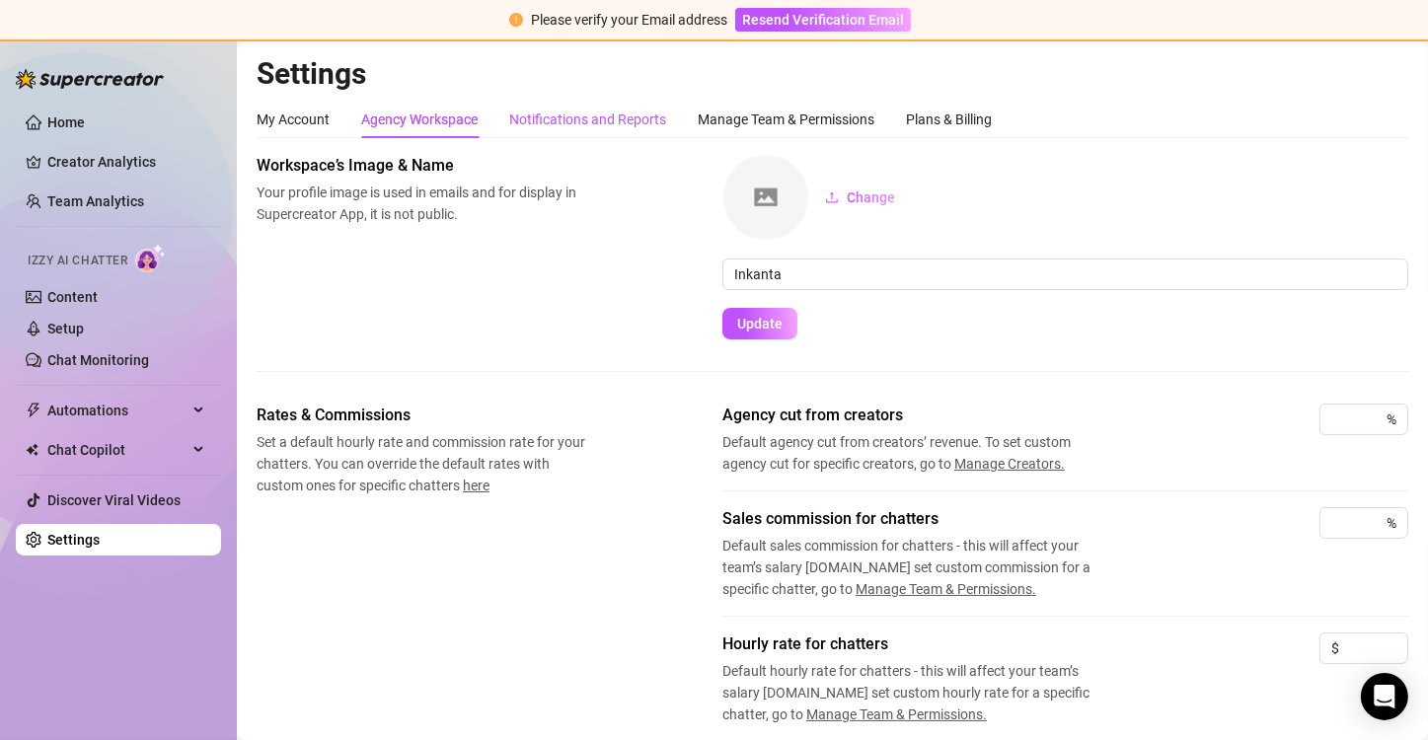
click at [615, 118] on div "Notifications and Reports" at bounding box center [587, 120] width 157 height 22
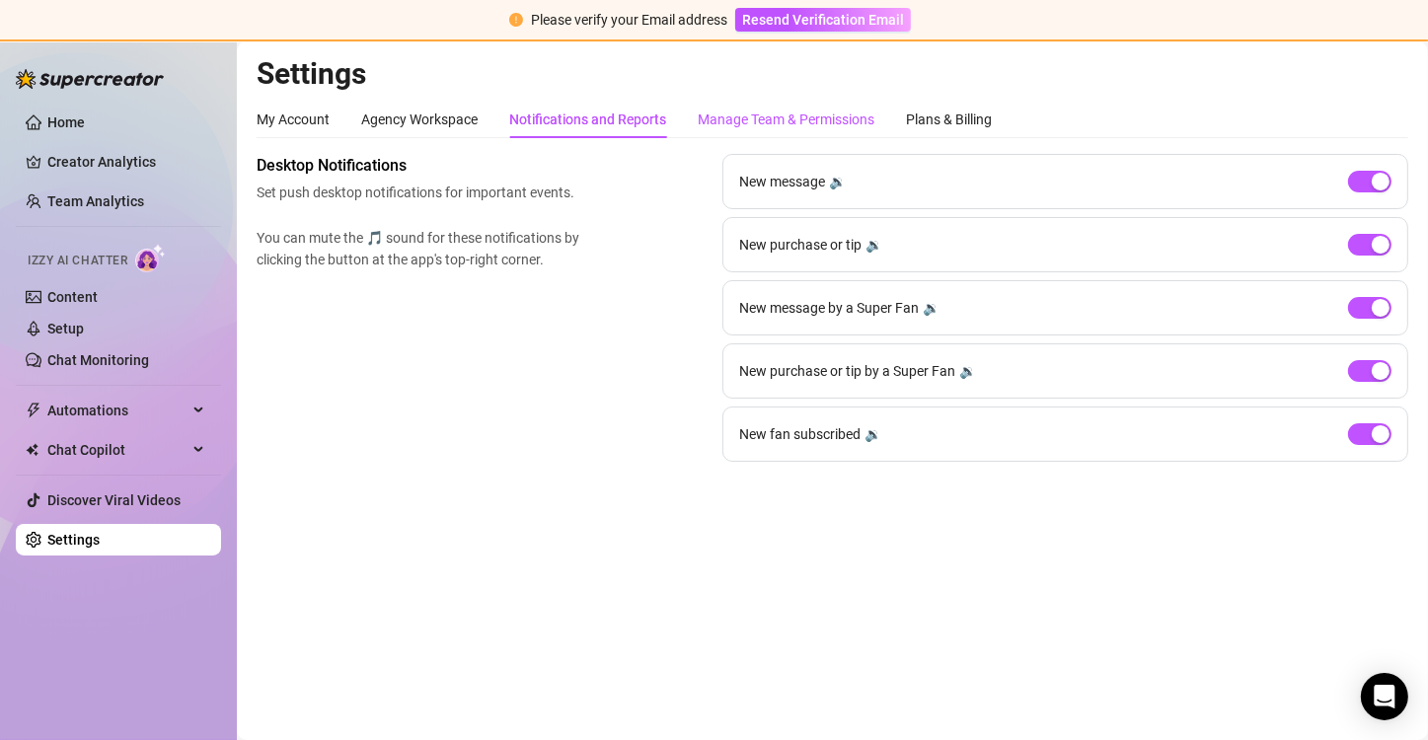
click at [785, 122] on div "Manage Team & Permissions" at bounding box center [786, 120] width 177 height 22
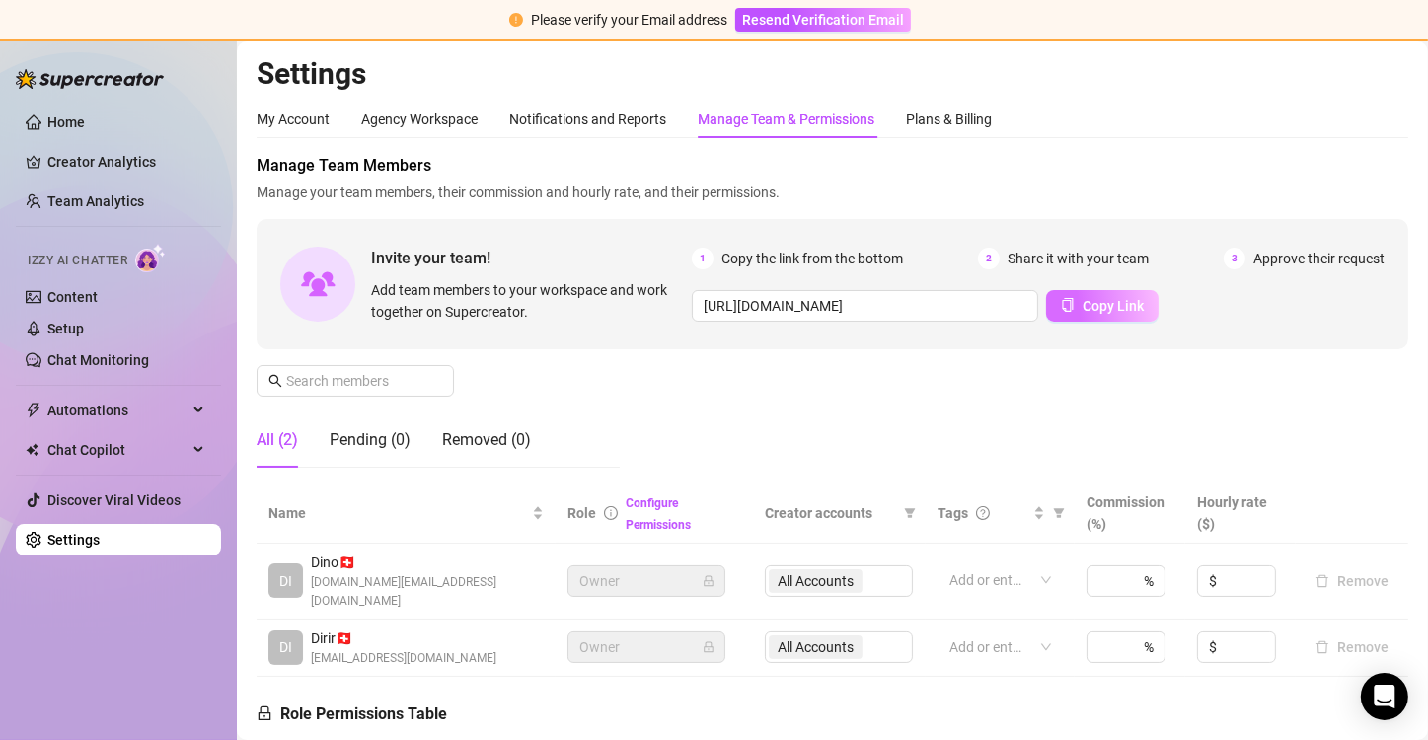
click at [1086, 304] on span "Copy Link" at bounding box center [1113, 306] width 61 height 16
